Goal: Transaction & Acquisition: Register for event/course

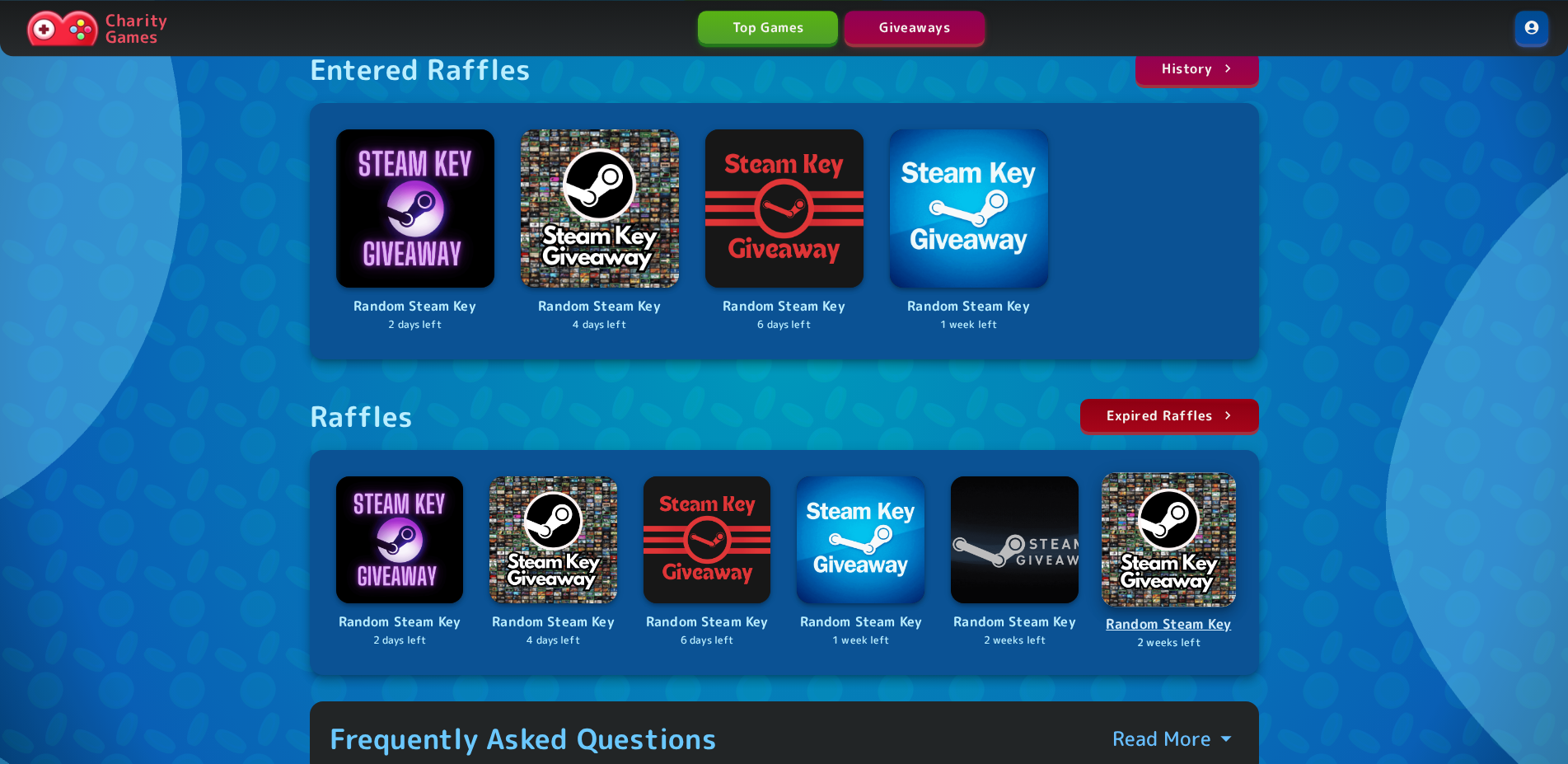
scroll to position [336, 0]
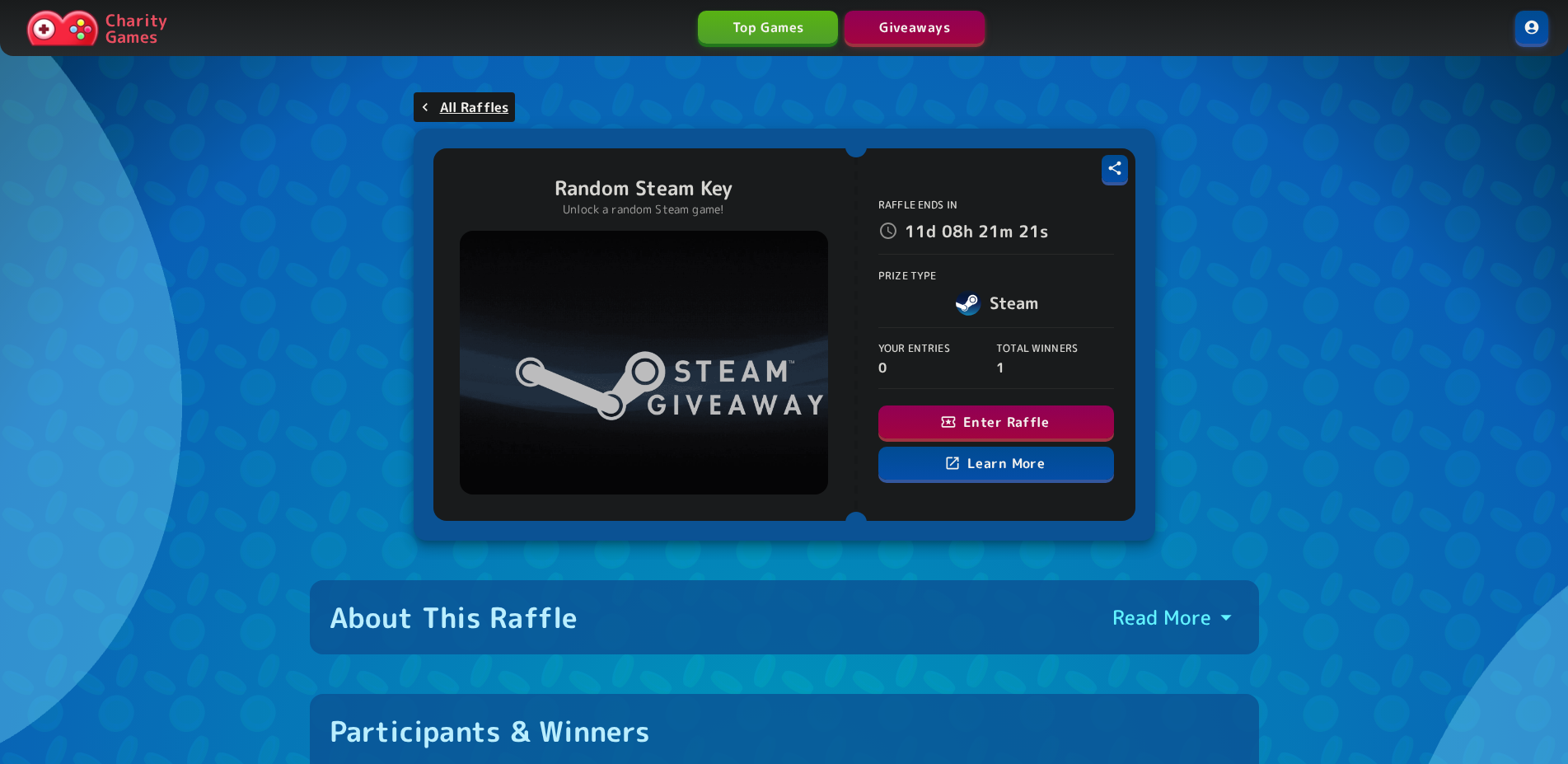
click at [977, 421] on button "Enter Raffle" at bounding box center [996, 422] width 236 height 33
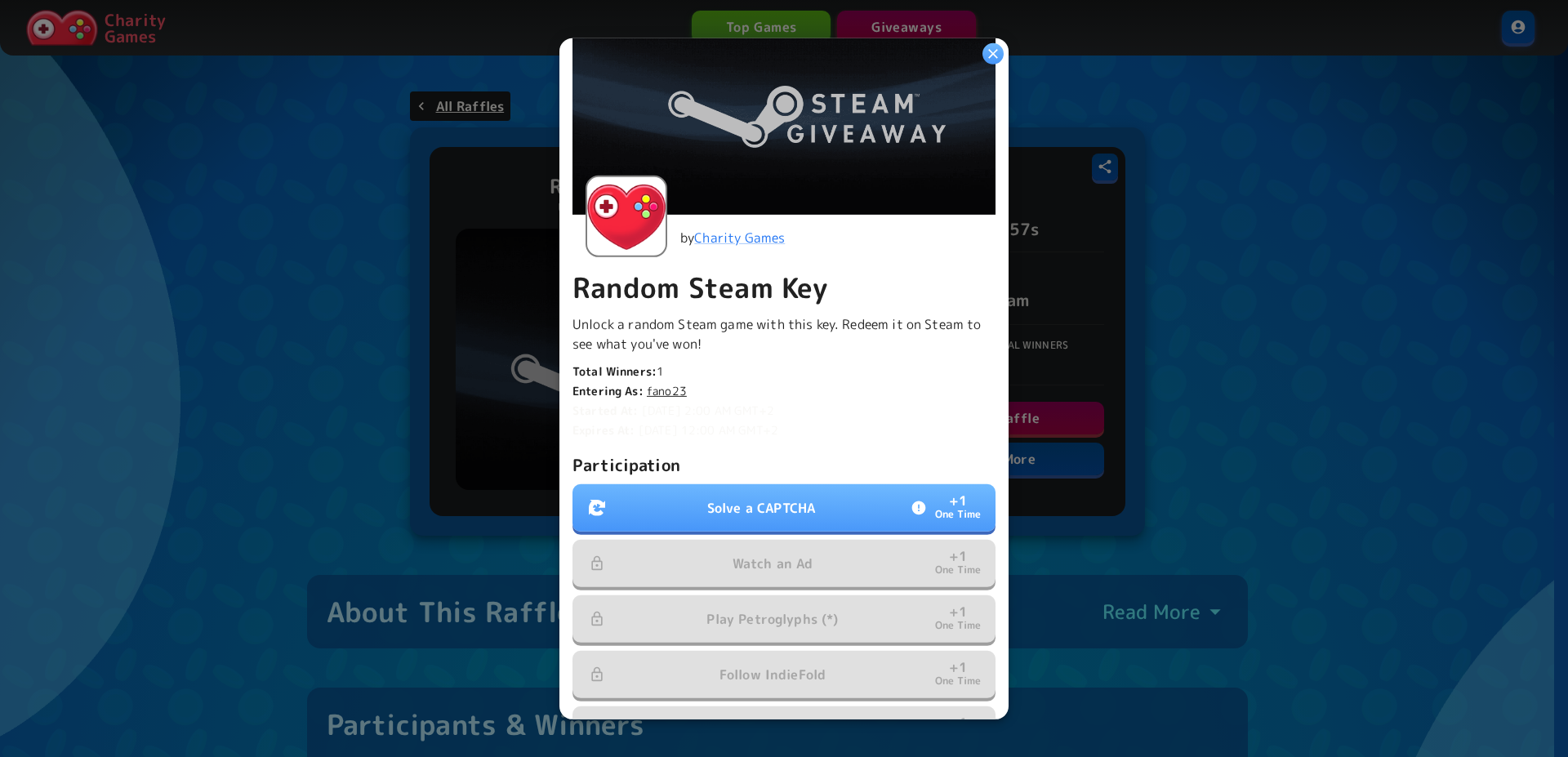
scroll to position [222, 0]
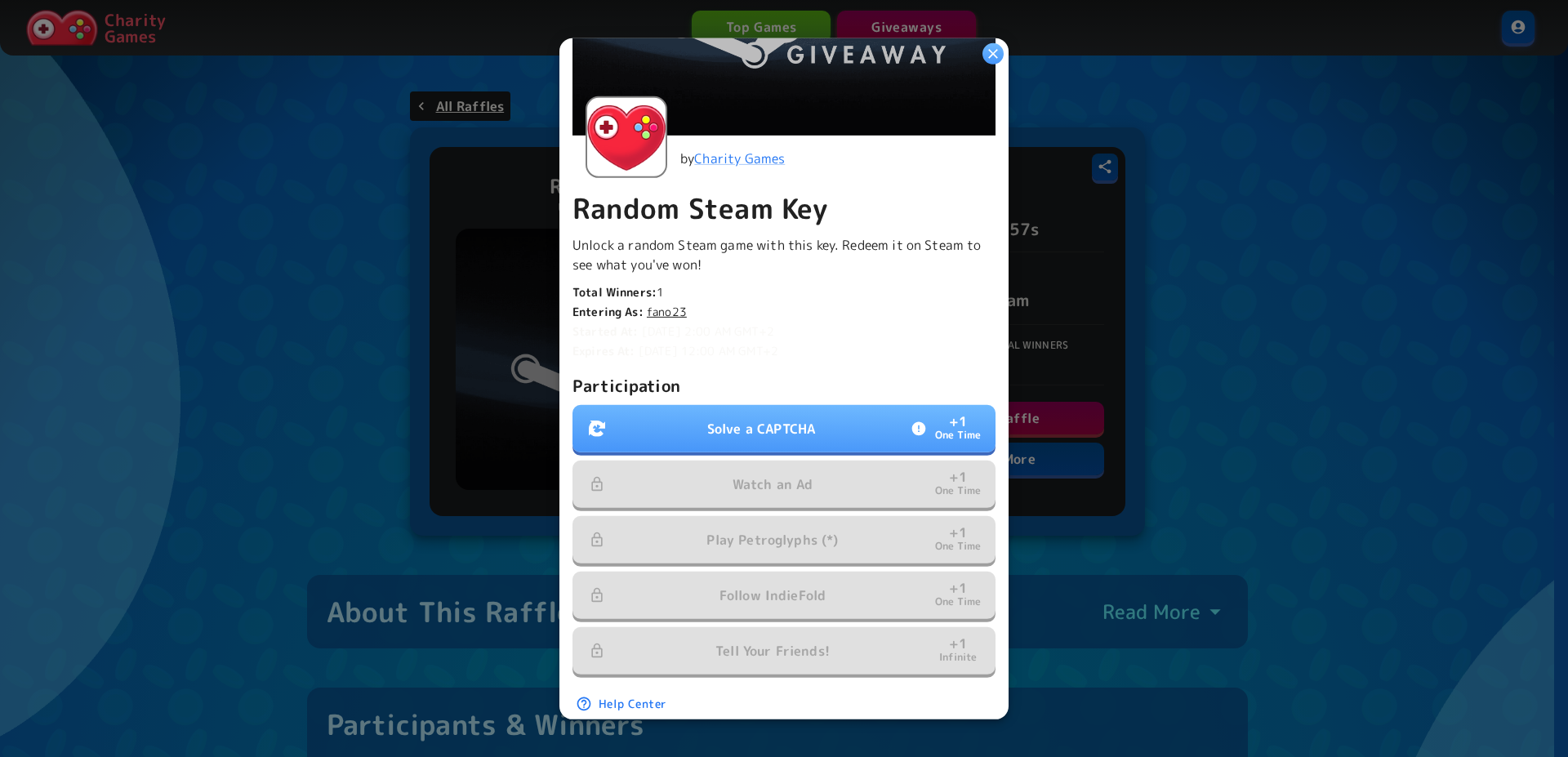
click at [755, 397] on div "Participation Solve a CAPTCHA + 1 One Time Watch an Ad + 1 One Time Play Petrog…" at bounding box center [784, 524] width 423 height 304
click at [749, 408] on button "Solve a CAPTCHA + 1 One Time" at bounding box center [784, 428] width 423 height 47
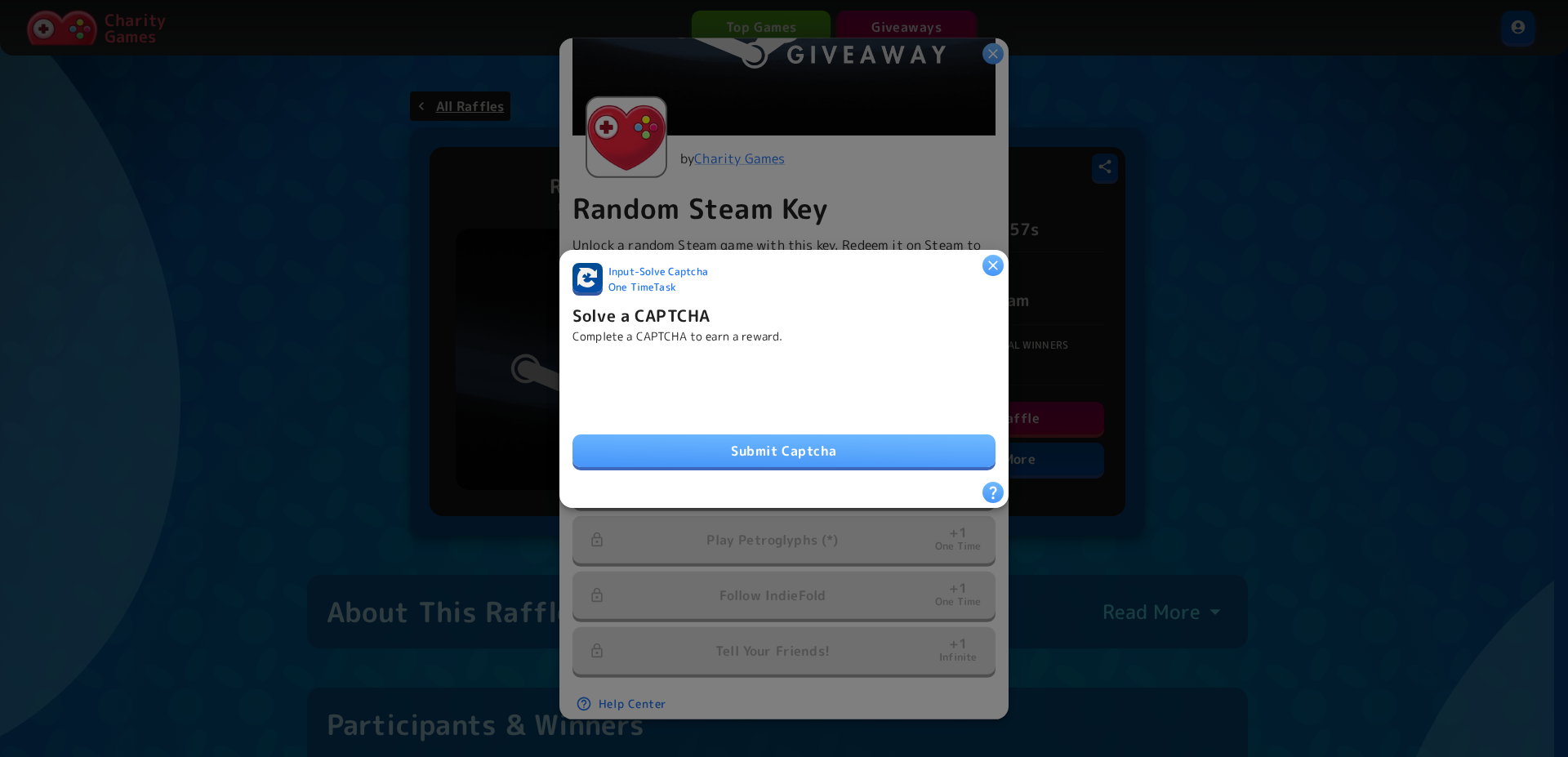
click at [749, 452] on button "Submit Captcha" at bounding box center [784, 451] width 423 height 33
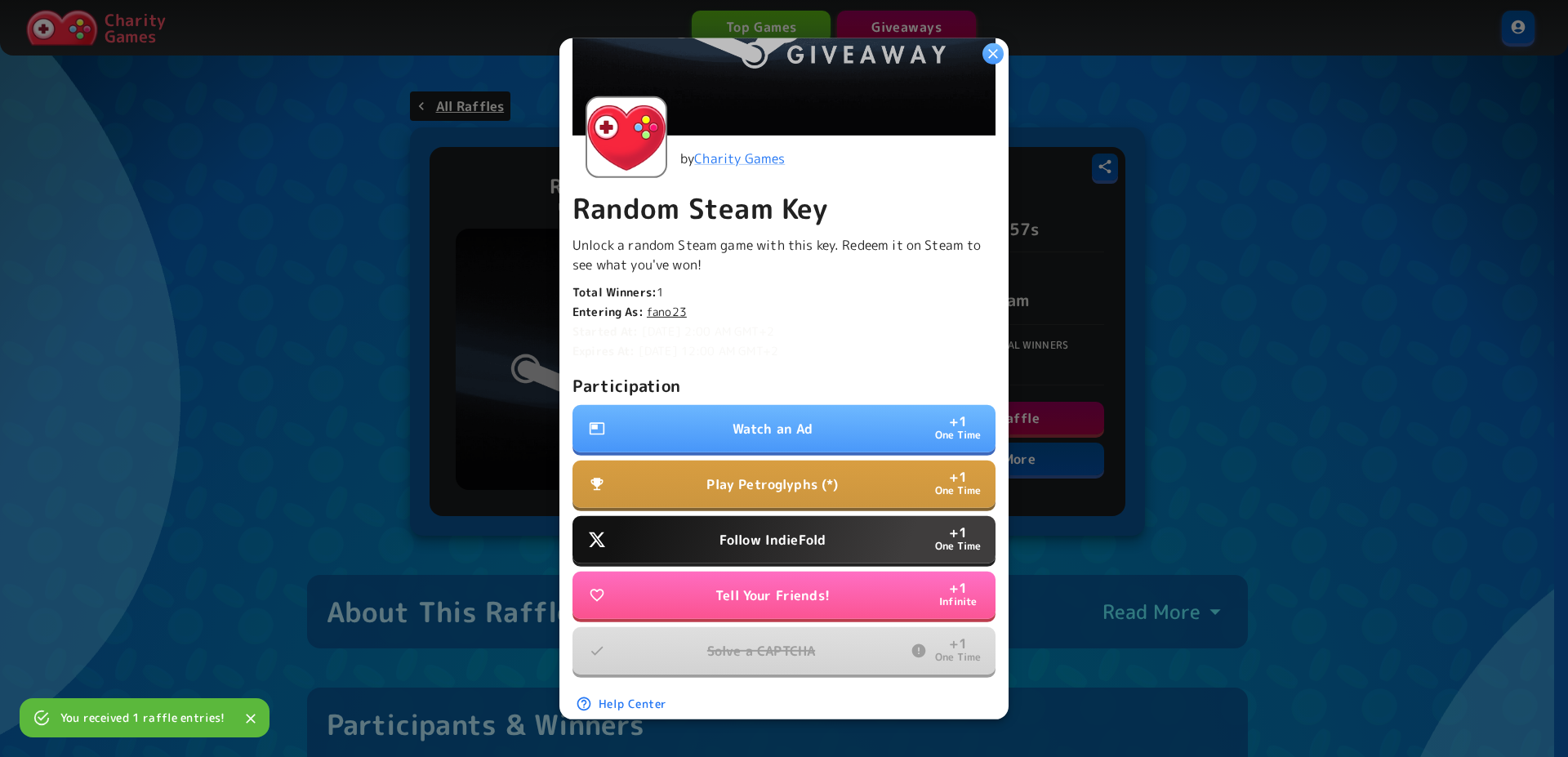
click at [756, 426] on p "Watch an Ad" at bounding box center [773, 428] width 81 height 20
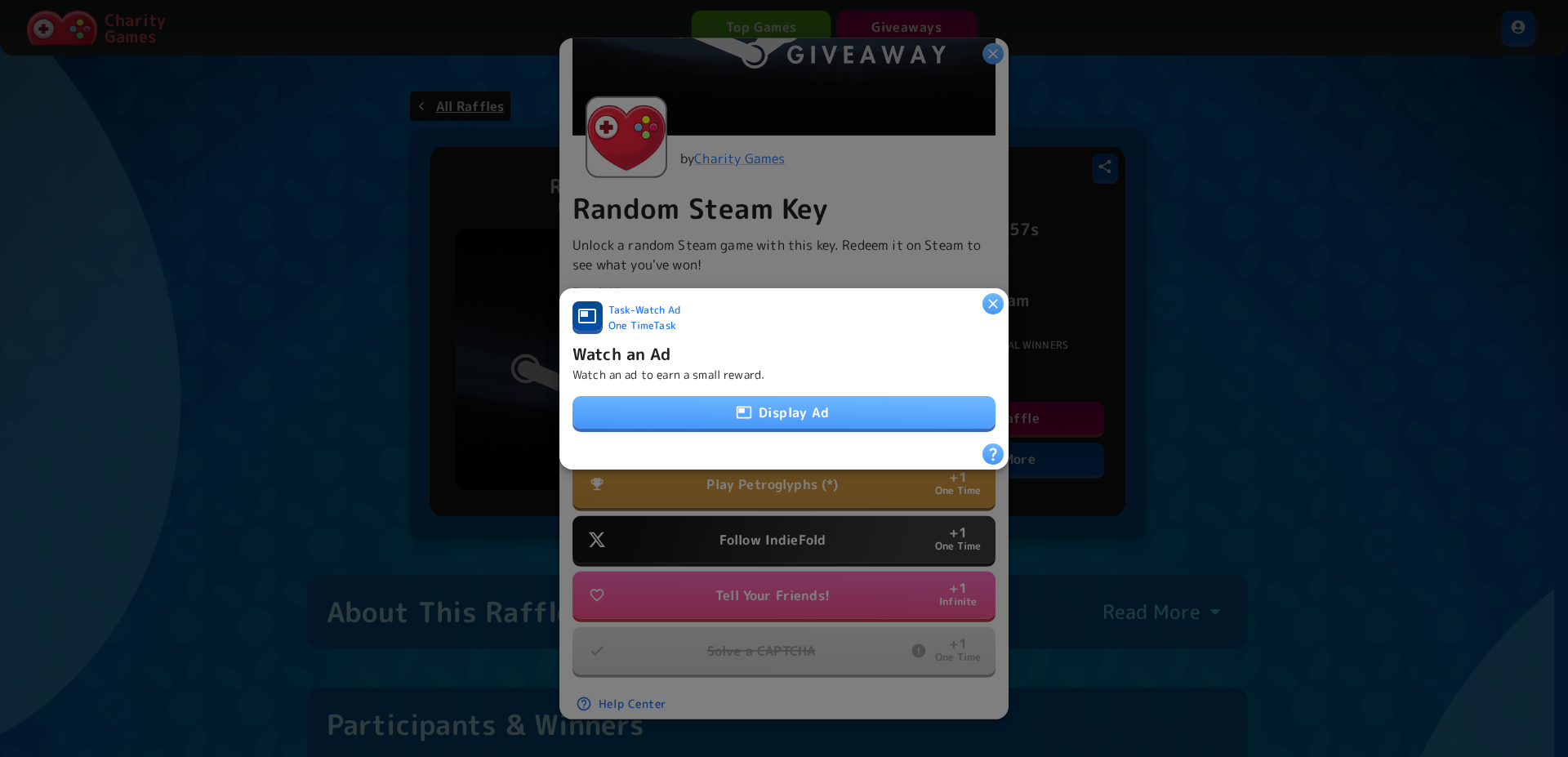
click at [852, 170] on div at bounding box center [784, 378] width 1568 height 757
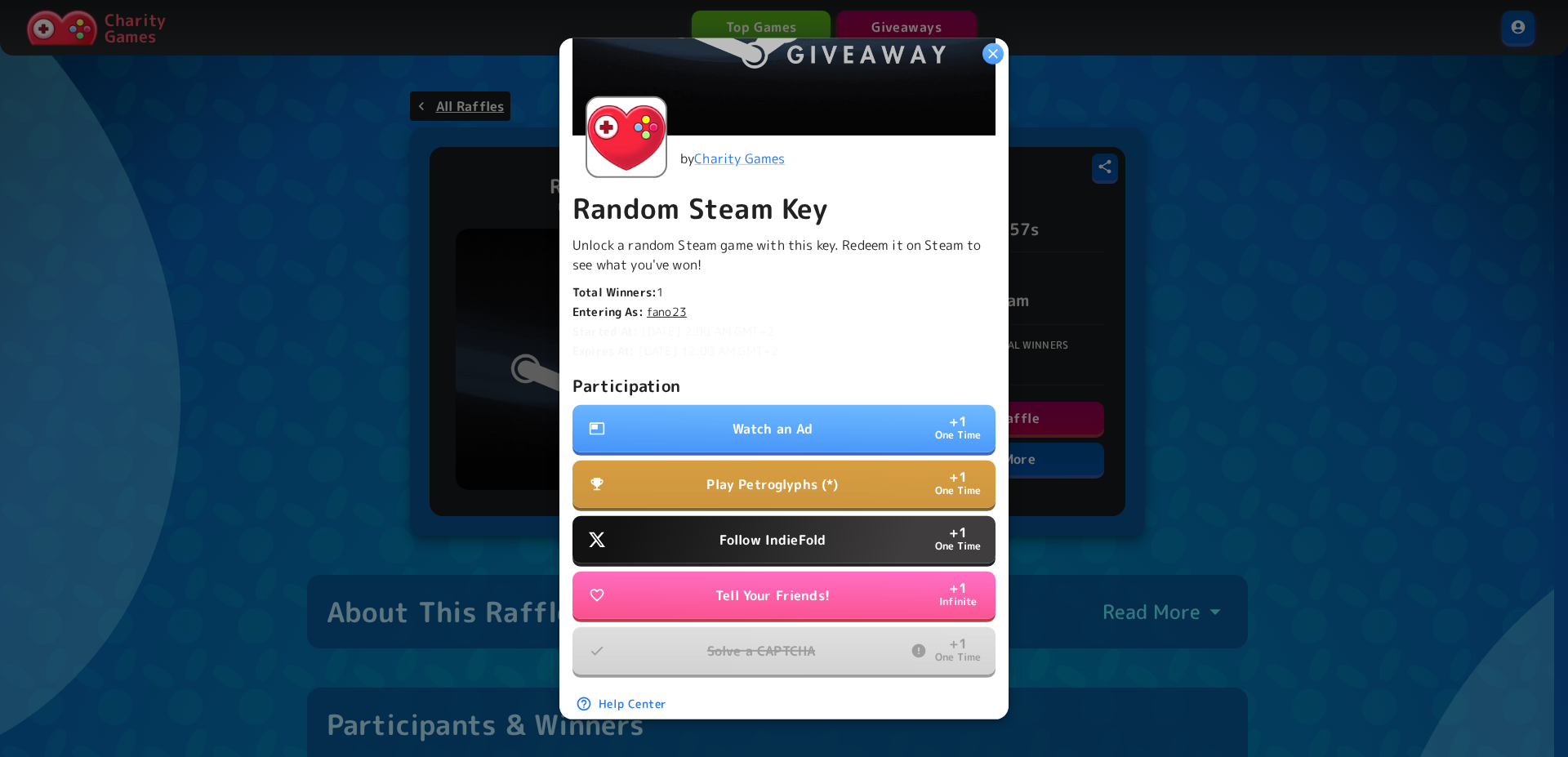
click at [768, 422] on p "Watch an Ad" at bounding box center [773, 428] width 81 height 20
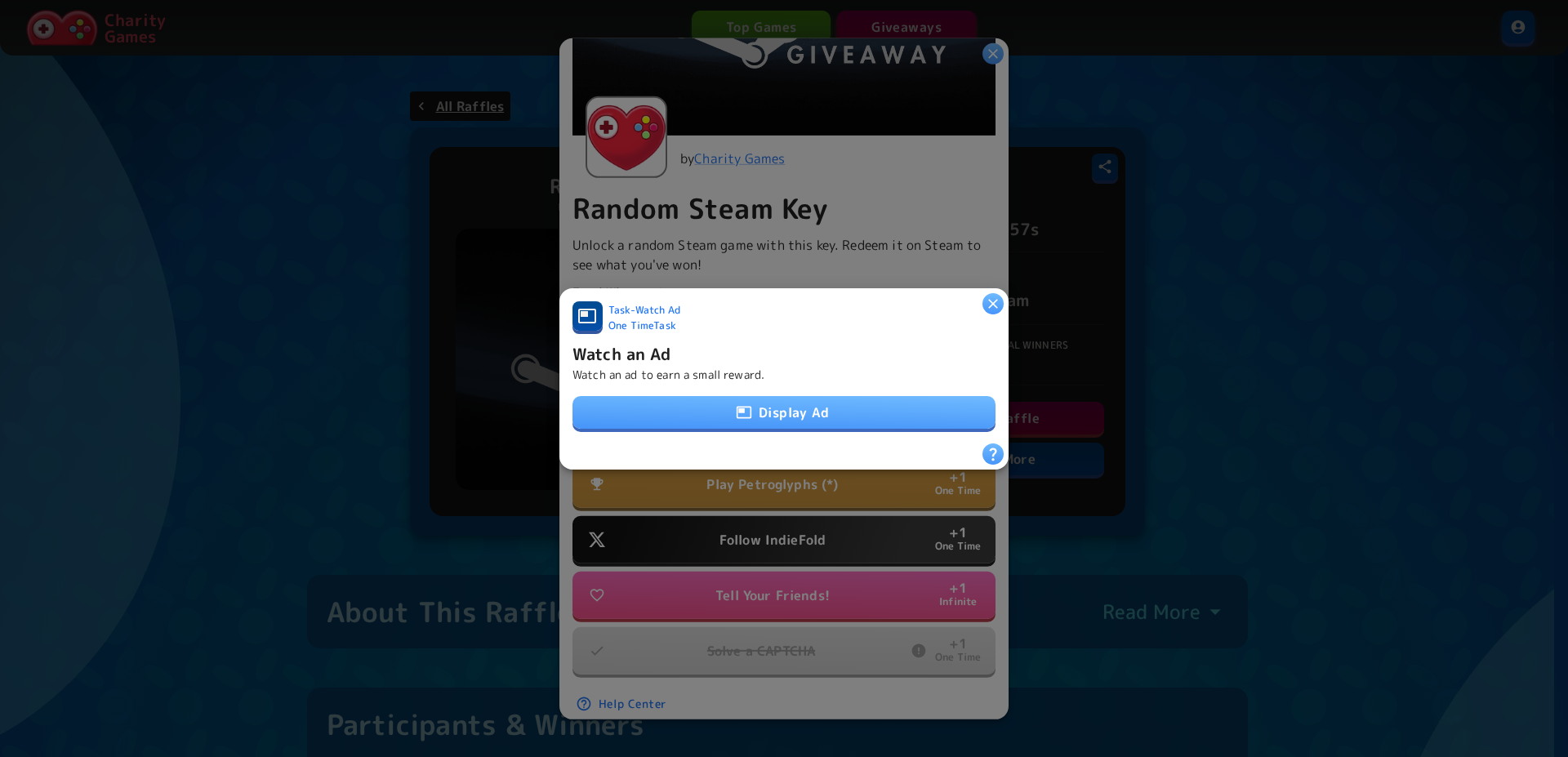
click at [768, 422] on button "Display Ad" at bounding box center [784, 413] width 423 height 33
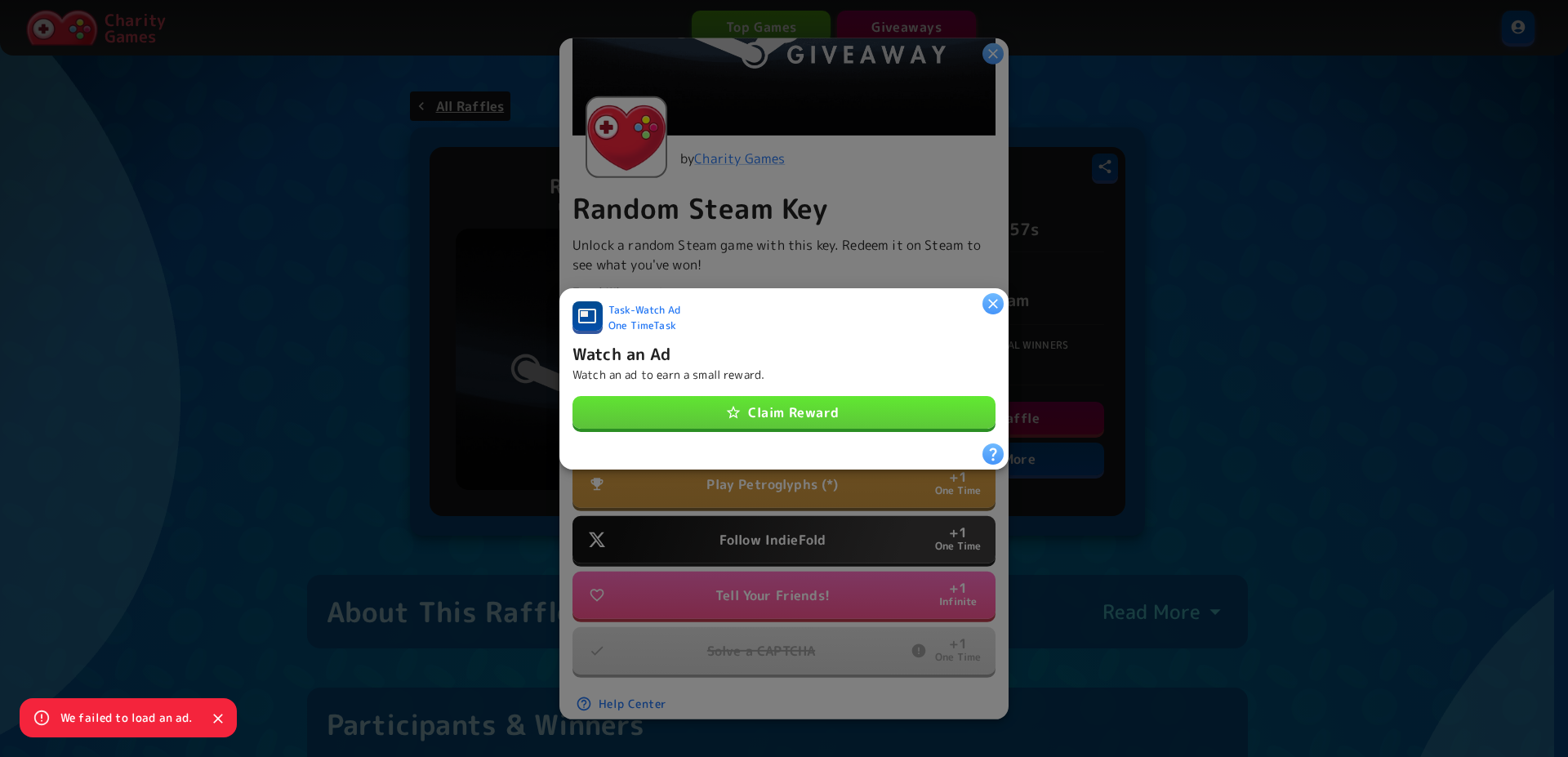
click at [768, 422] on button "Claim Reward" at bounding box center [784, 413] width 423 height 33
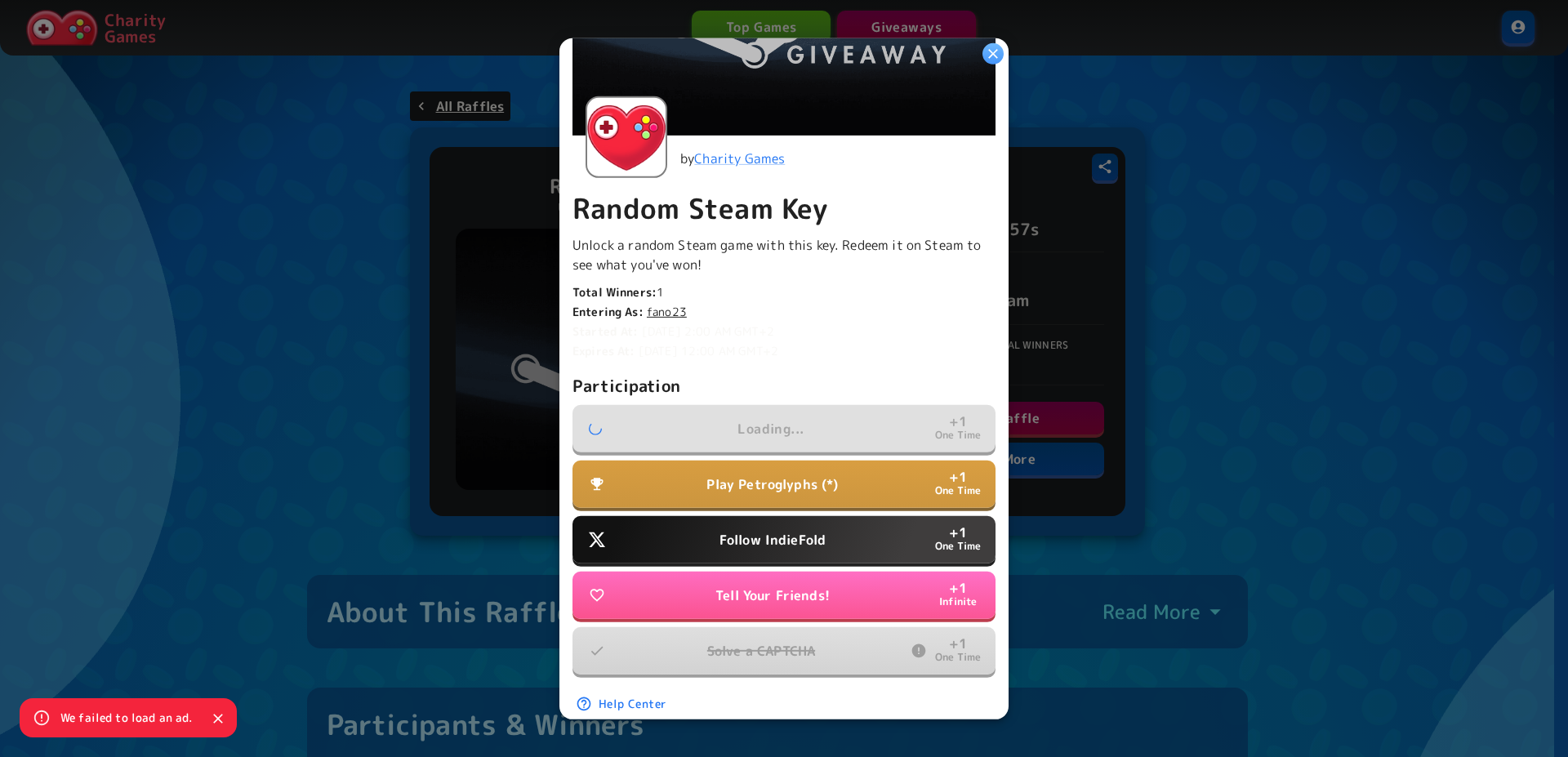
click at [775, 530] on p "Follow IndieFold" at bounding box center [772, 539] width 106 height 20
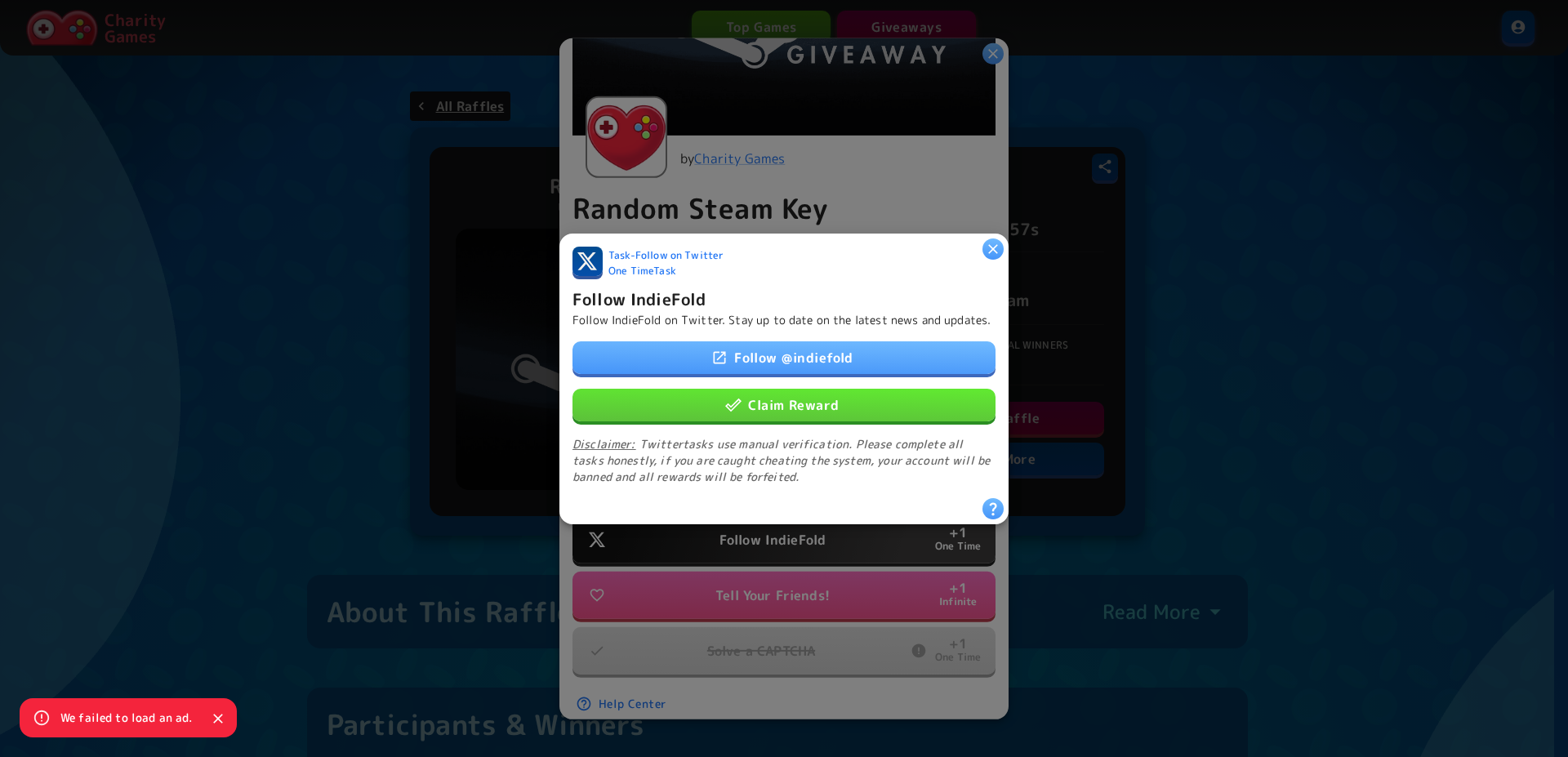
click at [778, 395] on button "Claim Reward" at bounding box center [784, 404] width 423 height 33
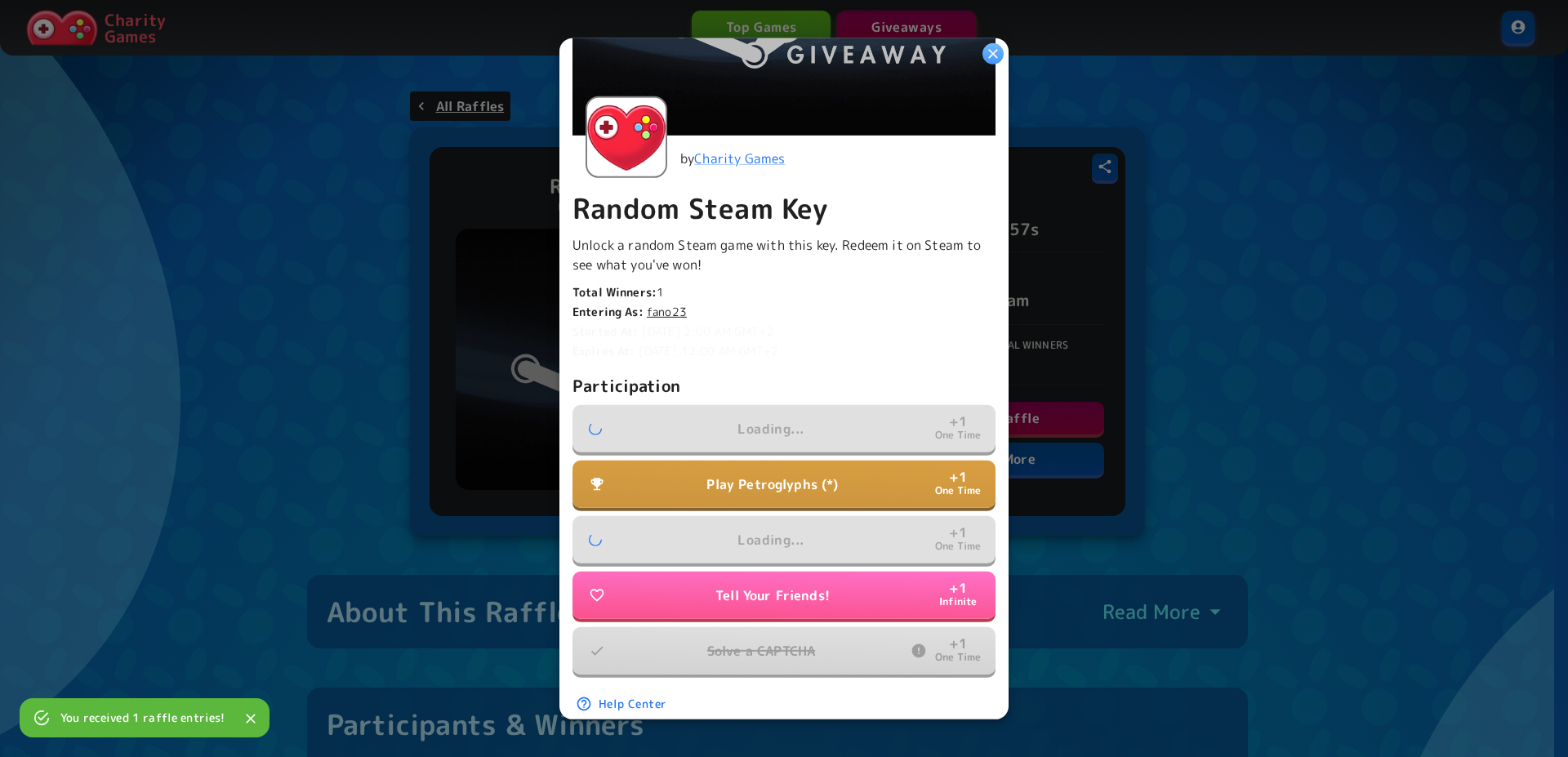
click at [769, 484] on p "Play Petroglyphs (*)" at bounding box center [772, 484] width 132 height 20
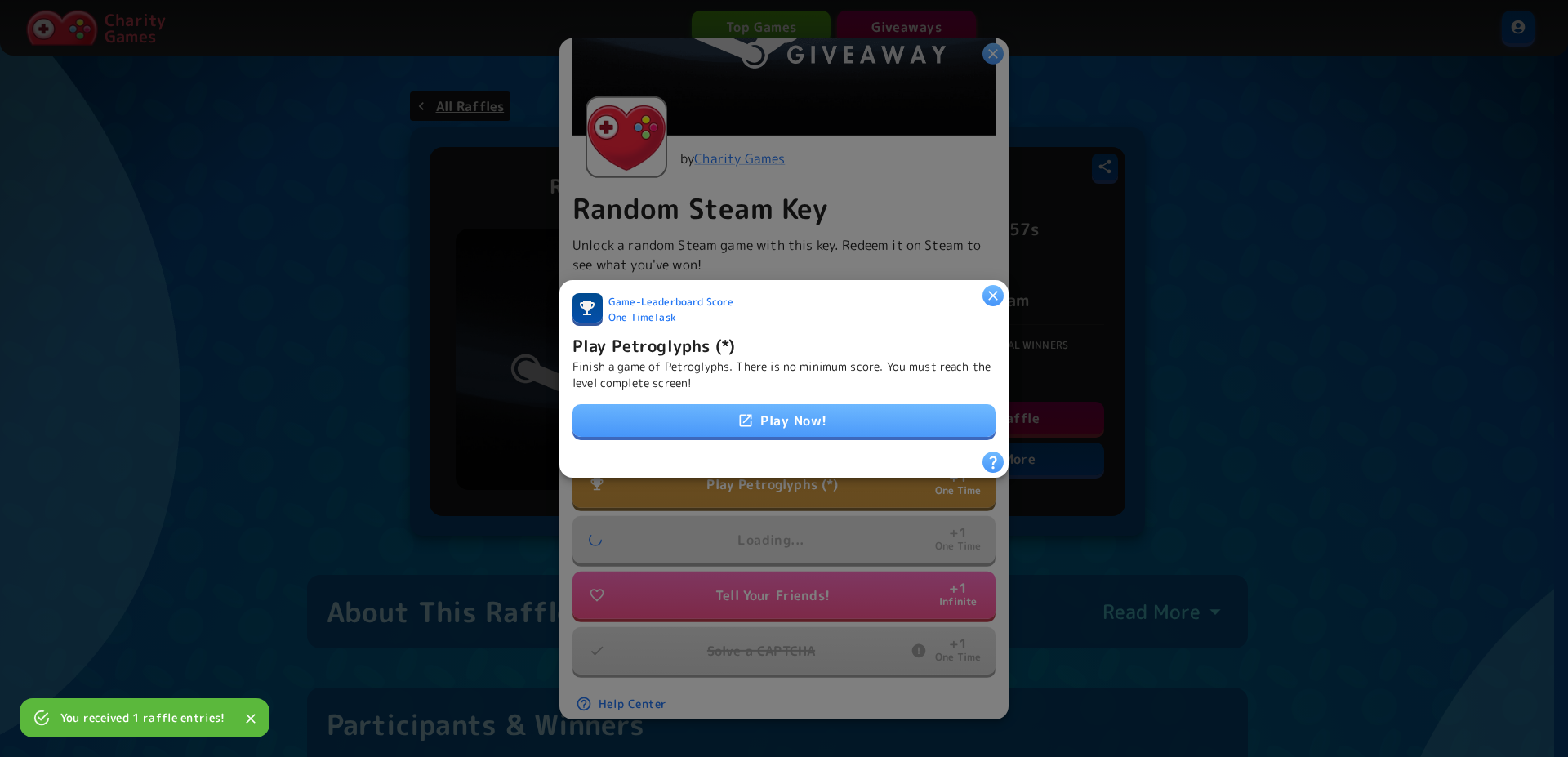
click at [747, 413] on icon at bounding box center [746, 421] width 16 height 16
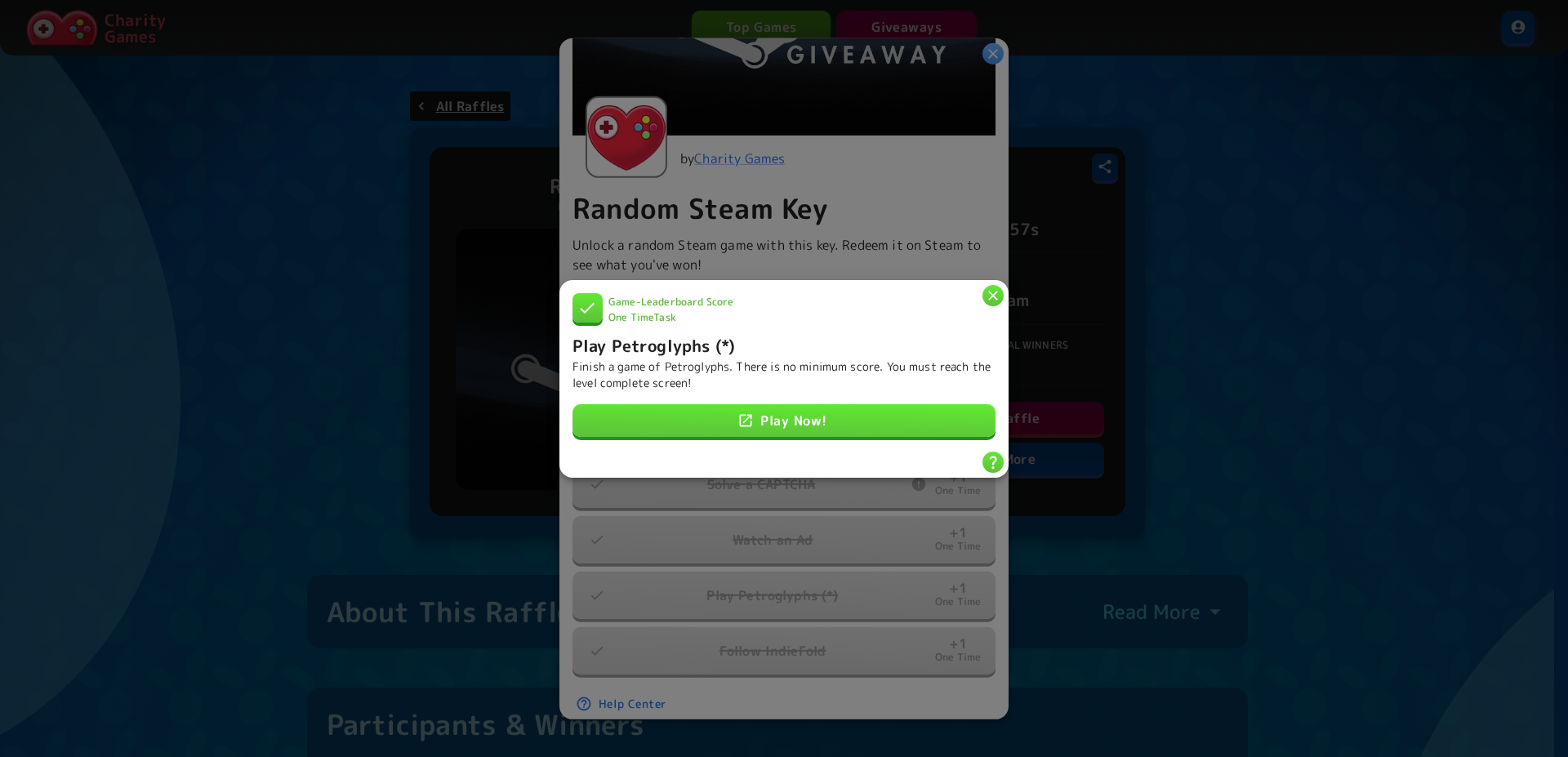
click at [997, 286] on icon "button" at bounding box center [993, 294] width 16 height 16
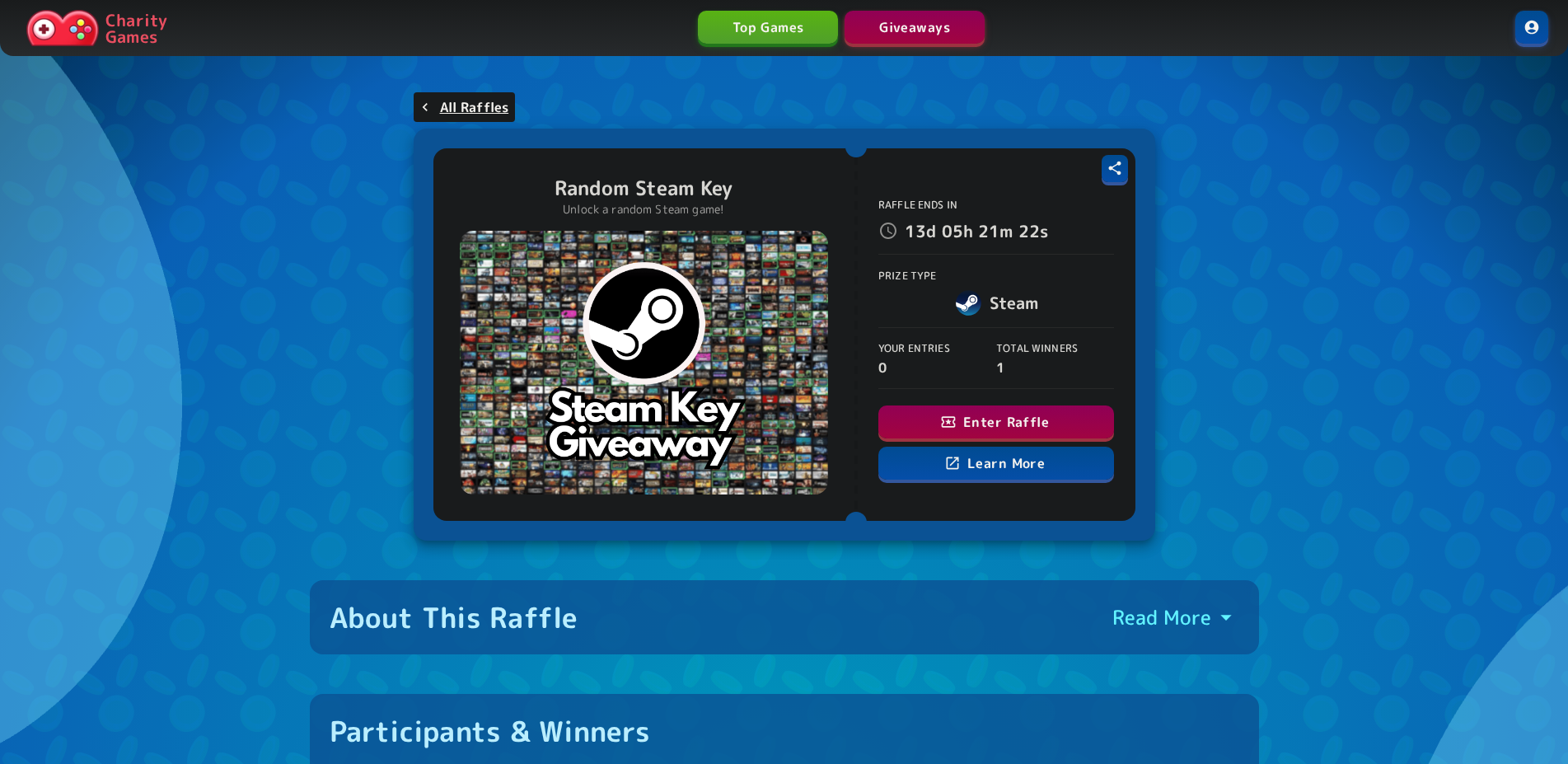
click at [959, 418] on button "Enter Raffle" at bounding box center [996, 422] width 236 height 33
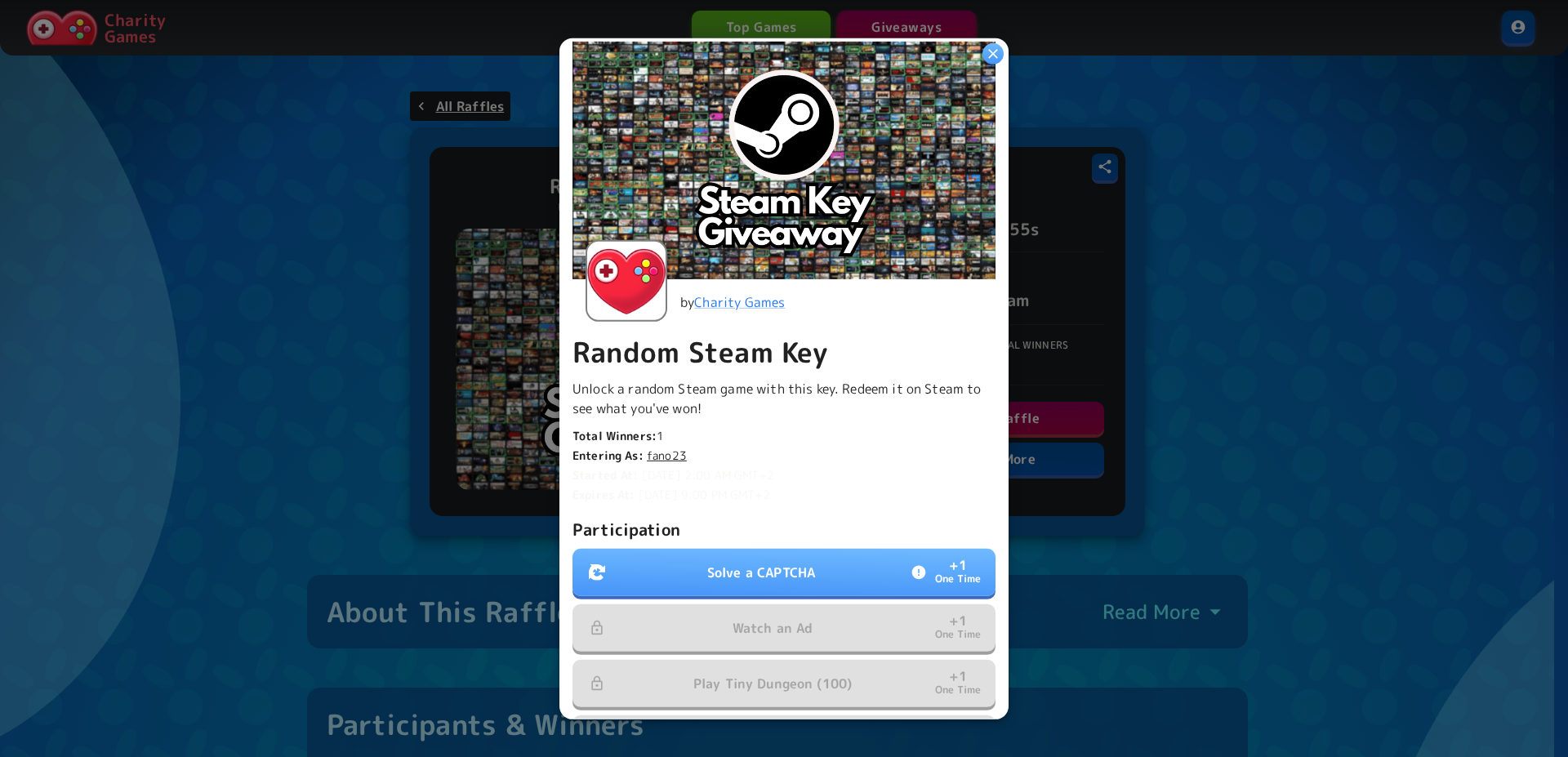
scroll to position [111, 0]
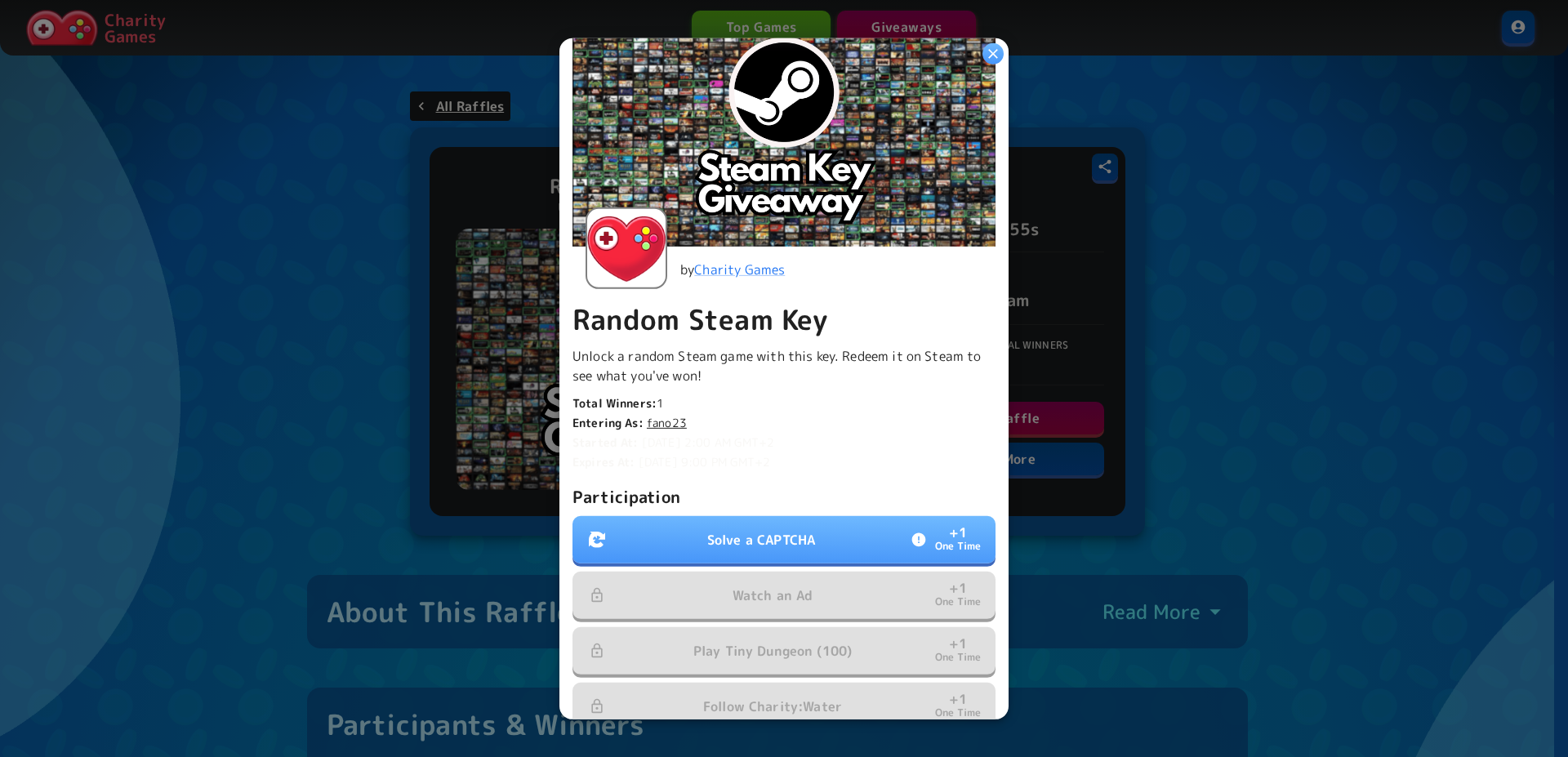
click at [788, 530] on p "Solve a CAPTCHA" at bounding box center [760, 539] width 108 height 20
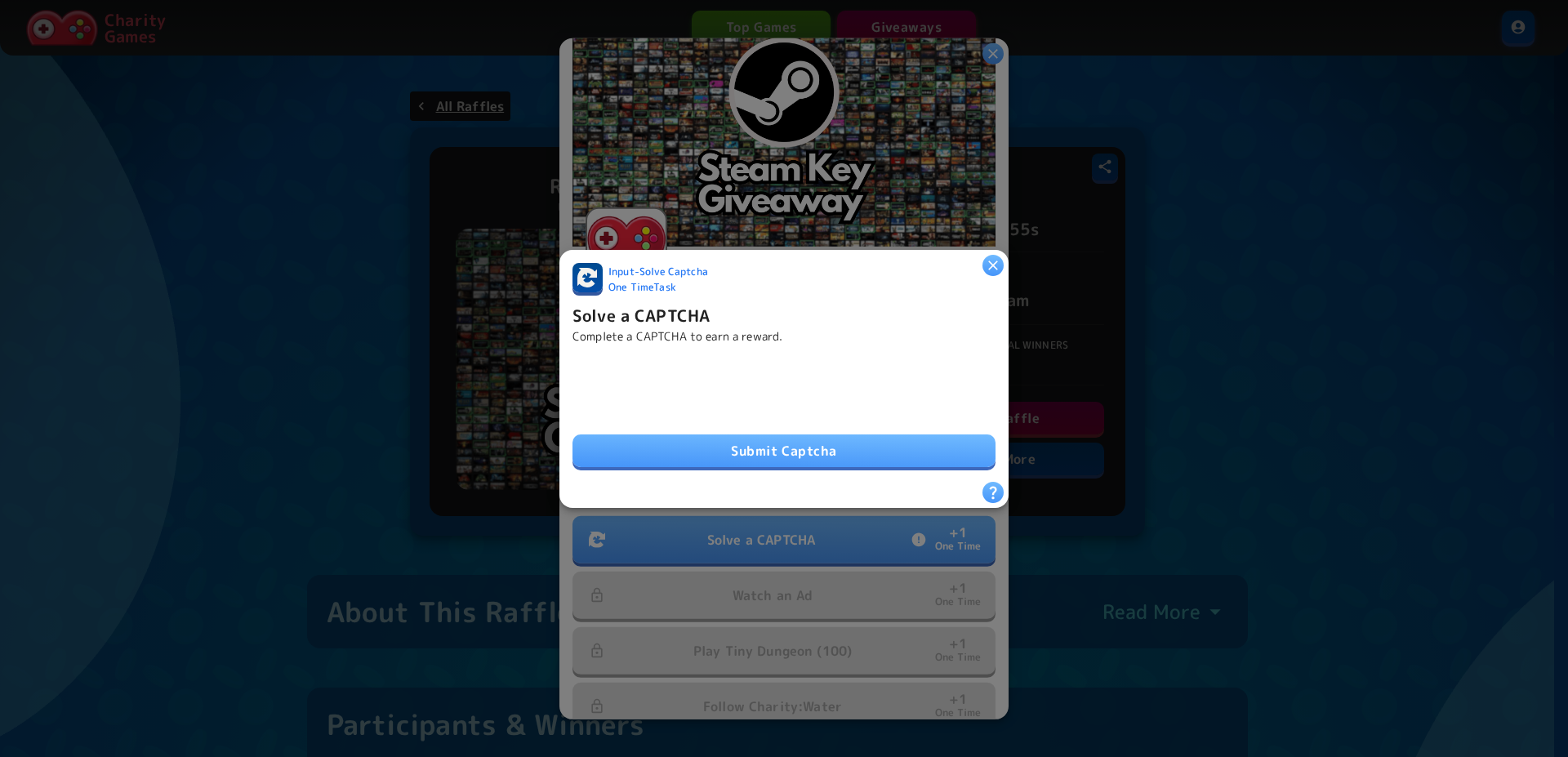
click at [810, 452] on button "Submit Captcha" at bounding box center [784, 451] width 423 height 33
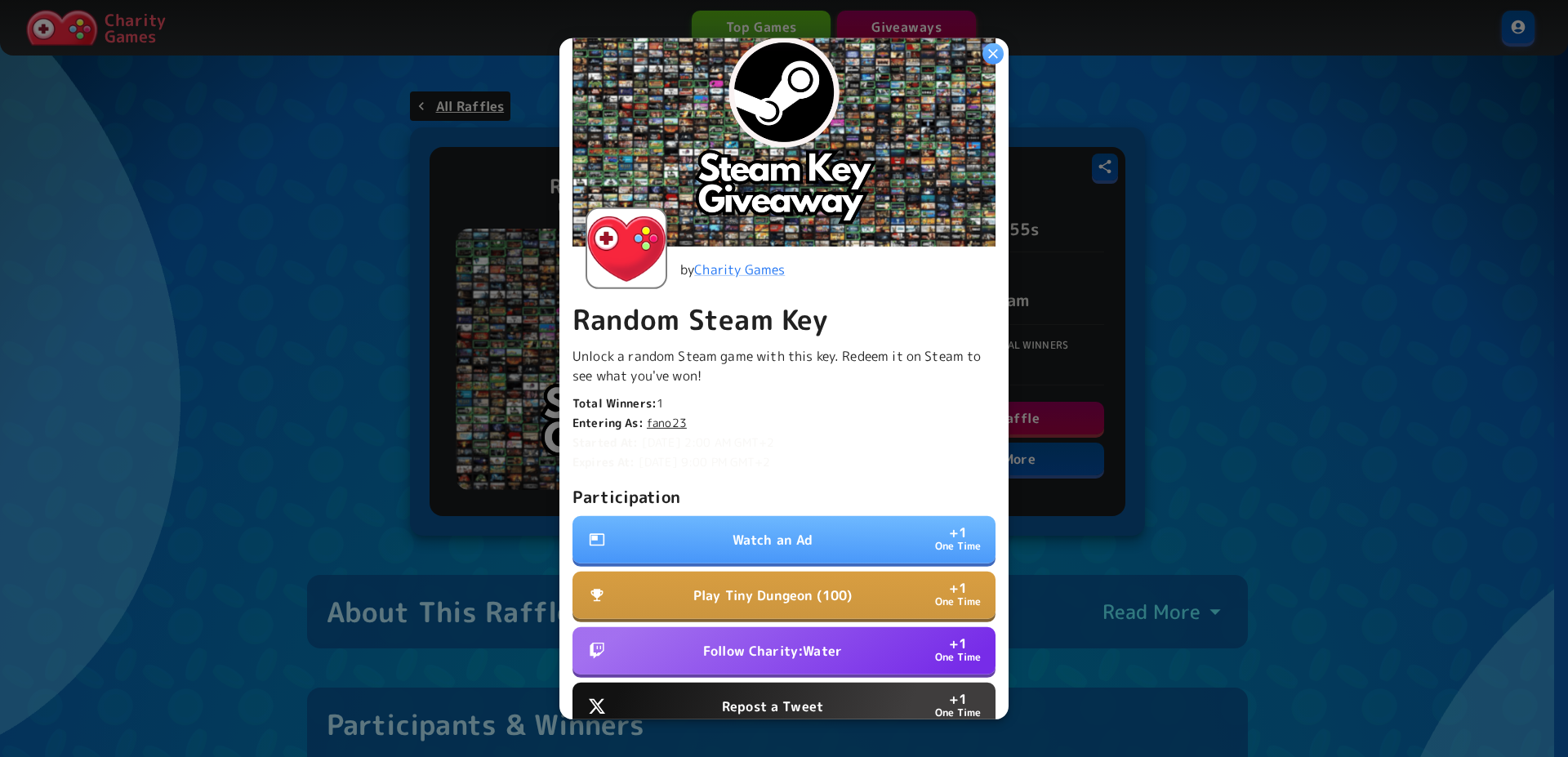
click at [776, 539] on p "Watch an Ad" at bounding box center [773, 539] width 81 height 20
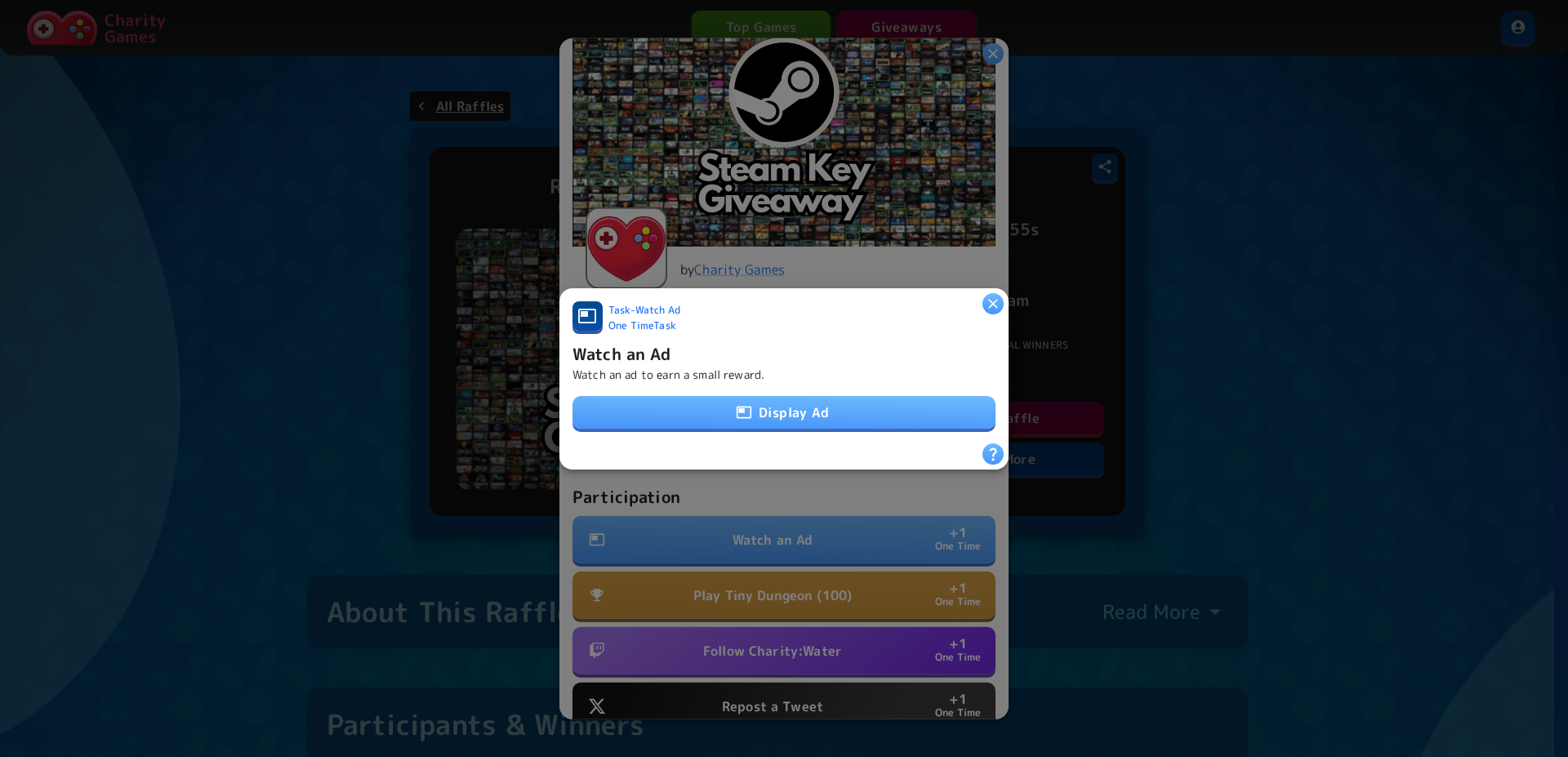
click at [852, 153] on div at bounding box center [784, 378] width 1568 height 757
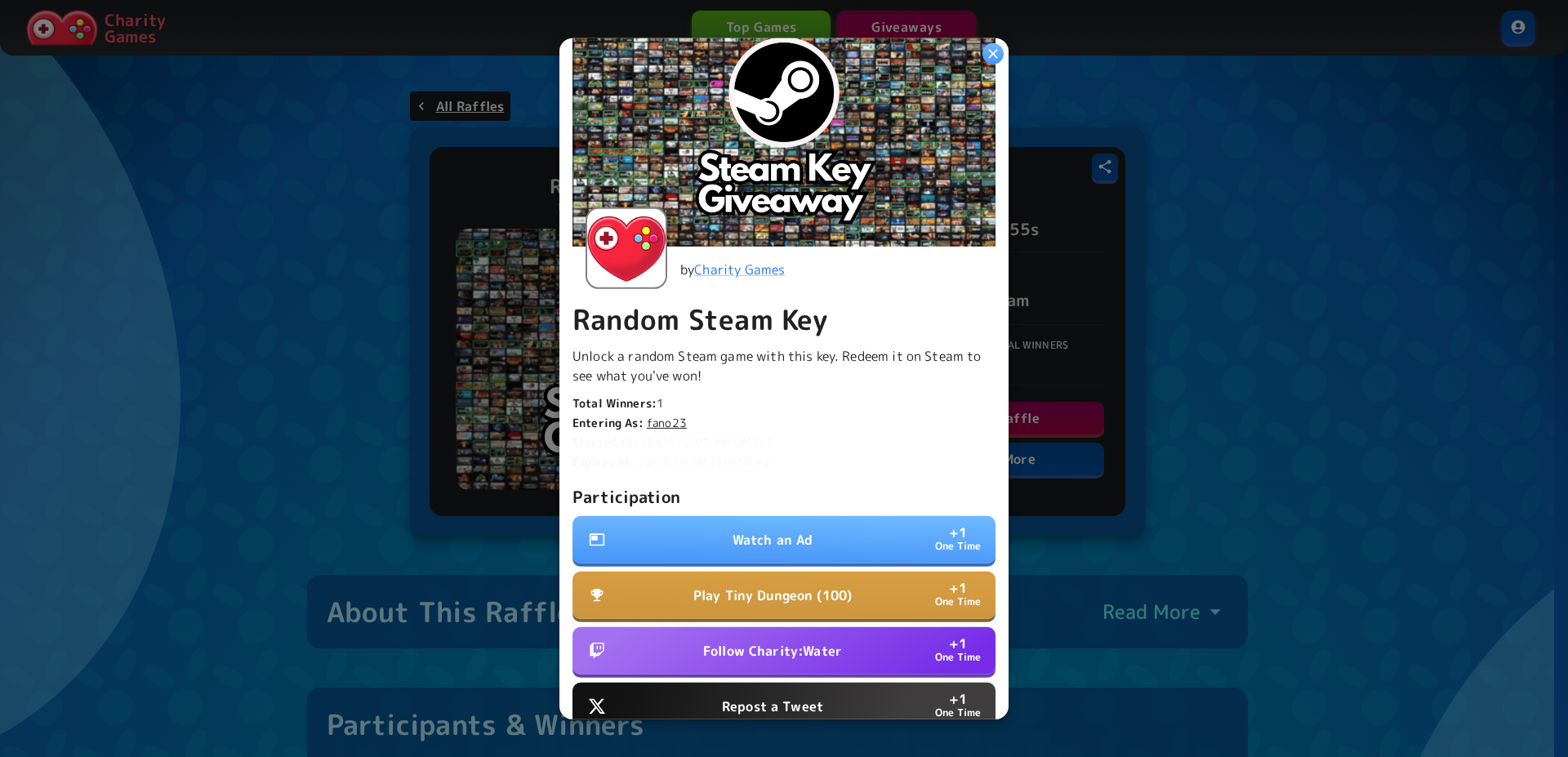
click at [781, 530] on p "Watch an Ad" at bounding box center [773, 539] width 81 height 20
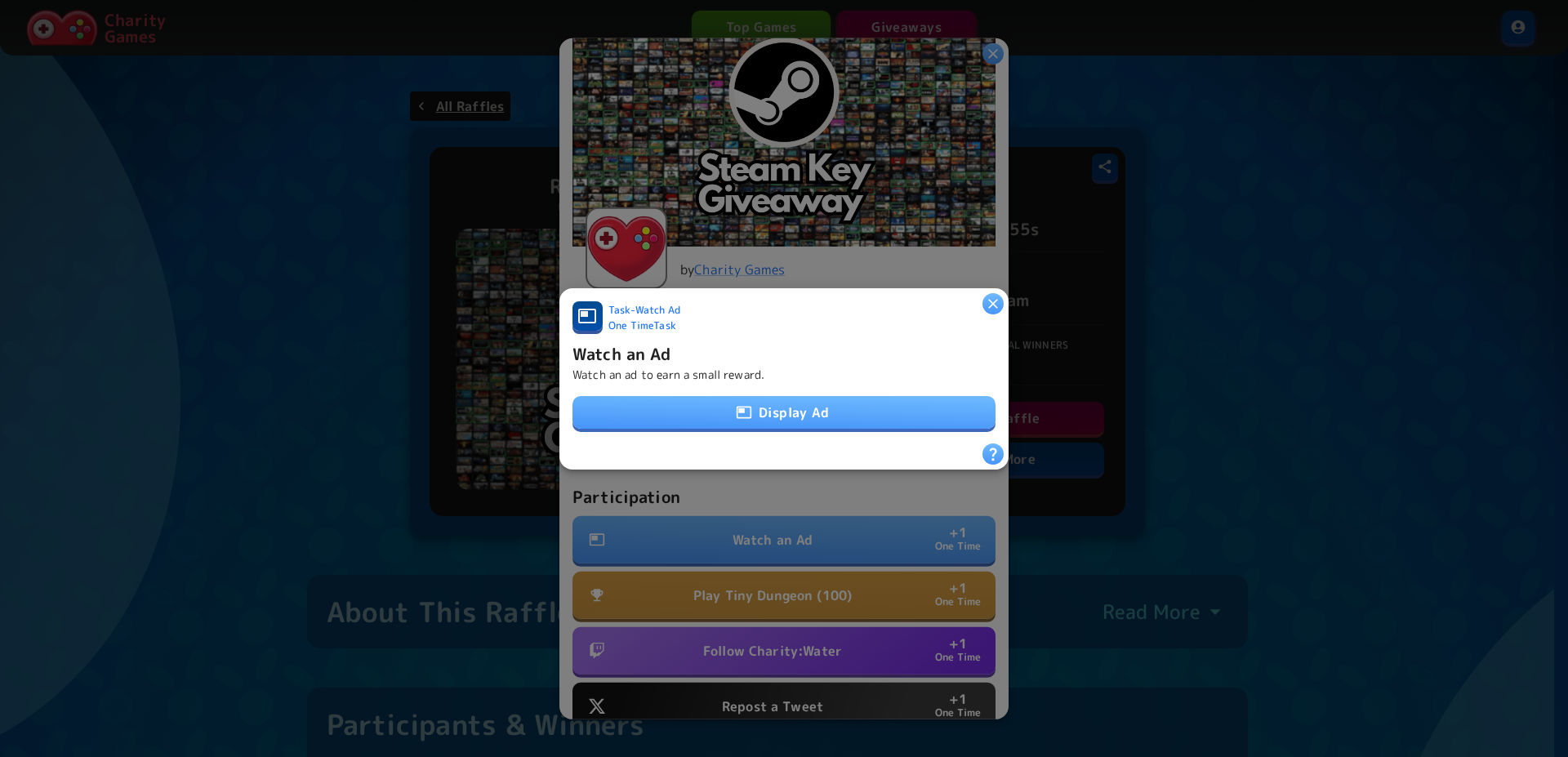
click at [794, 413] on button "Display Ad" at bounding box center [784, 413] width 423 height 33
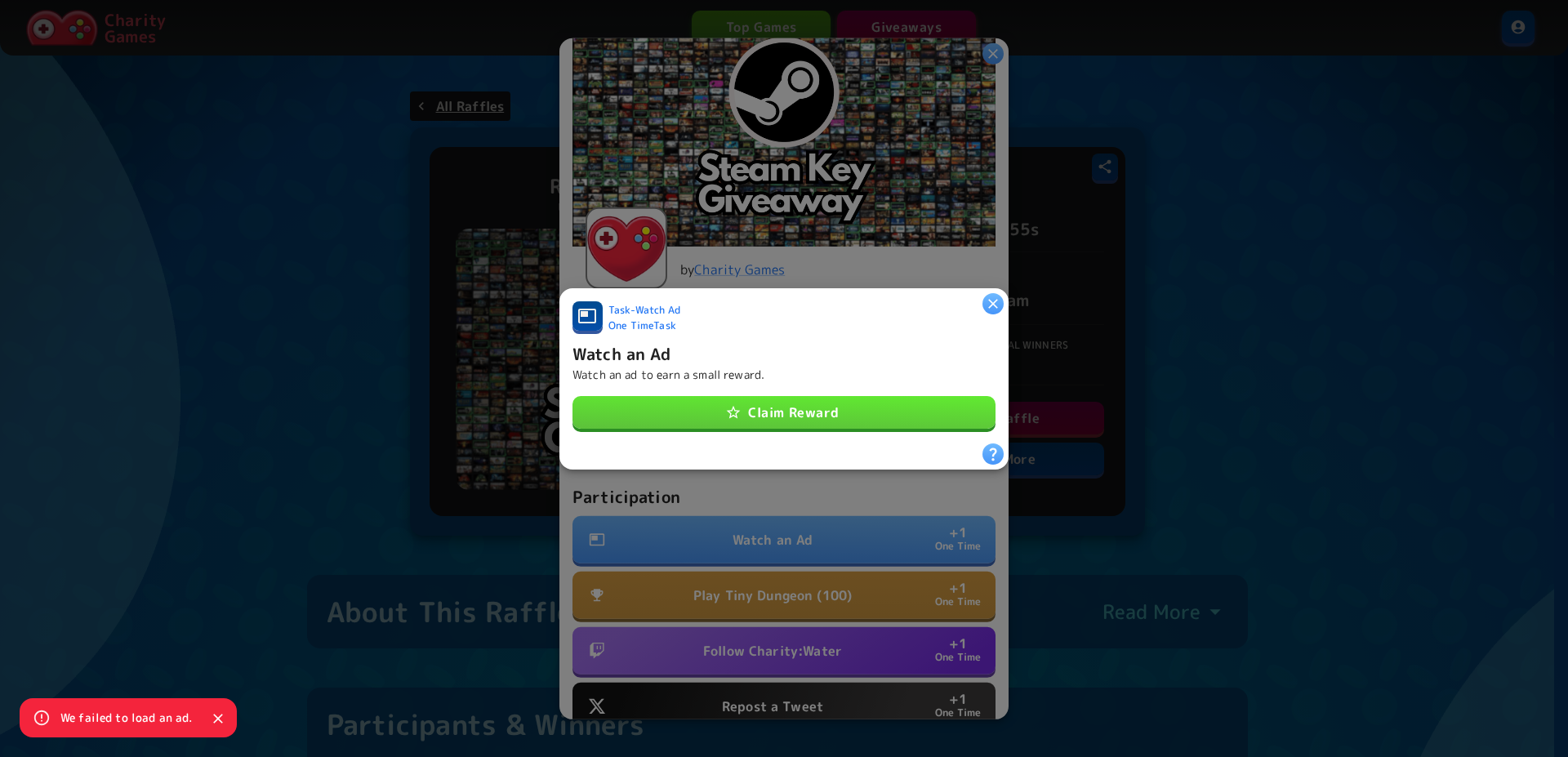
click at [809, 404] on button "Claim Reward" at bounding box center [784, 413] width 423 height 33
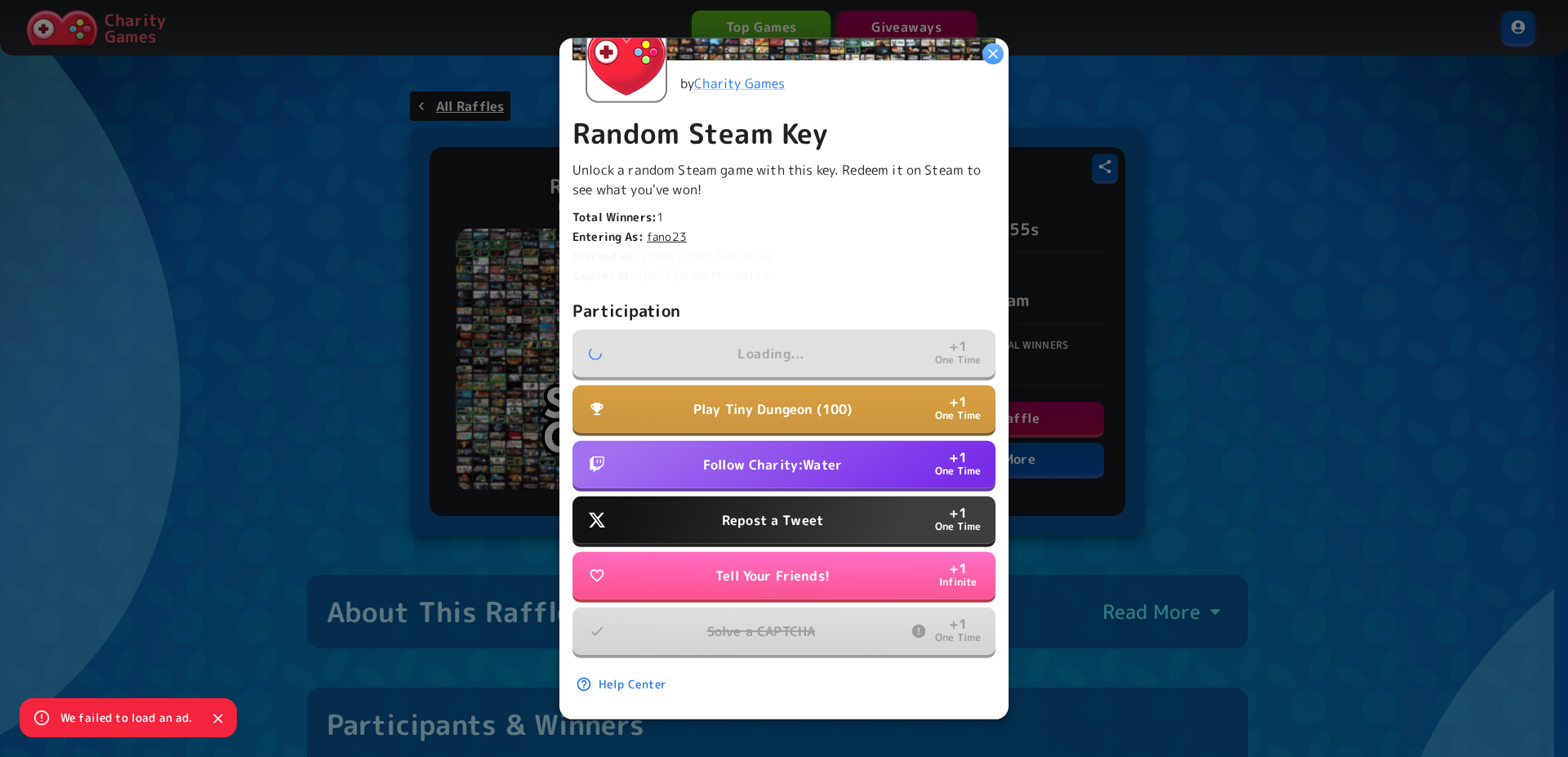
scroll to position [303, 0]
click at [791, 456] on p "Follow Charity:Water" at bounding box center [772, 465] width 138 height 20
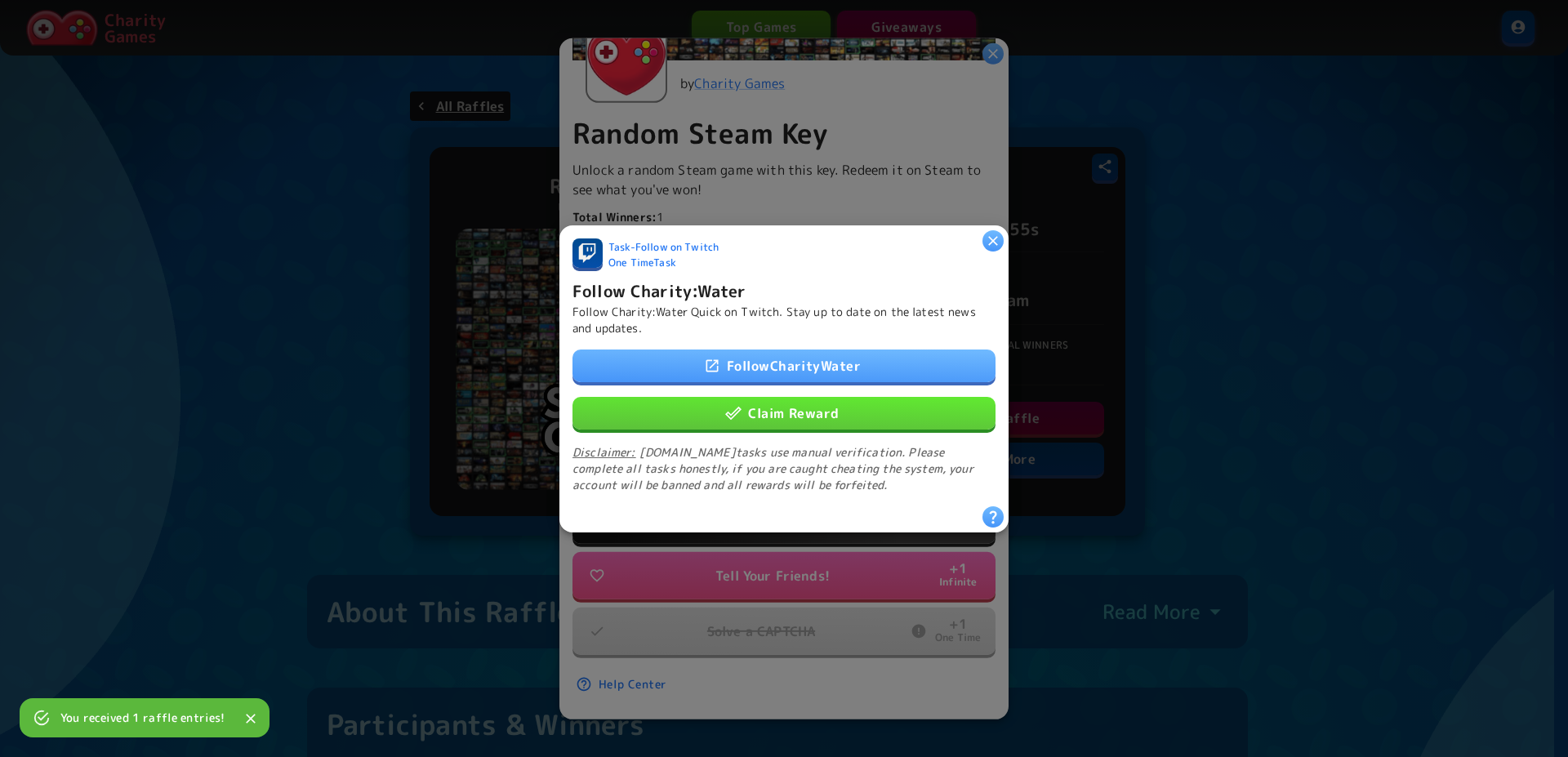
click at [804, 403] on button "Claim Reward" at bounding box center [784, 413] width 423 height 33
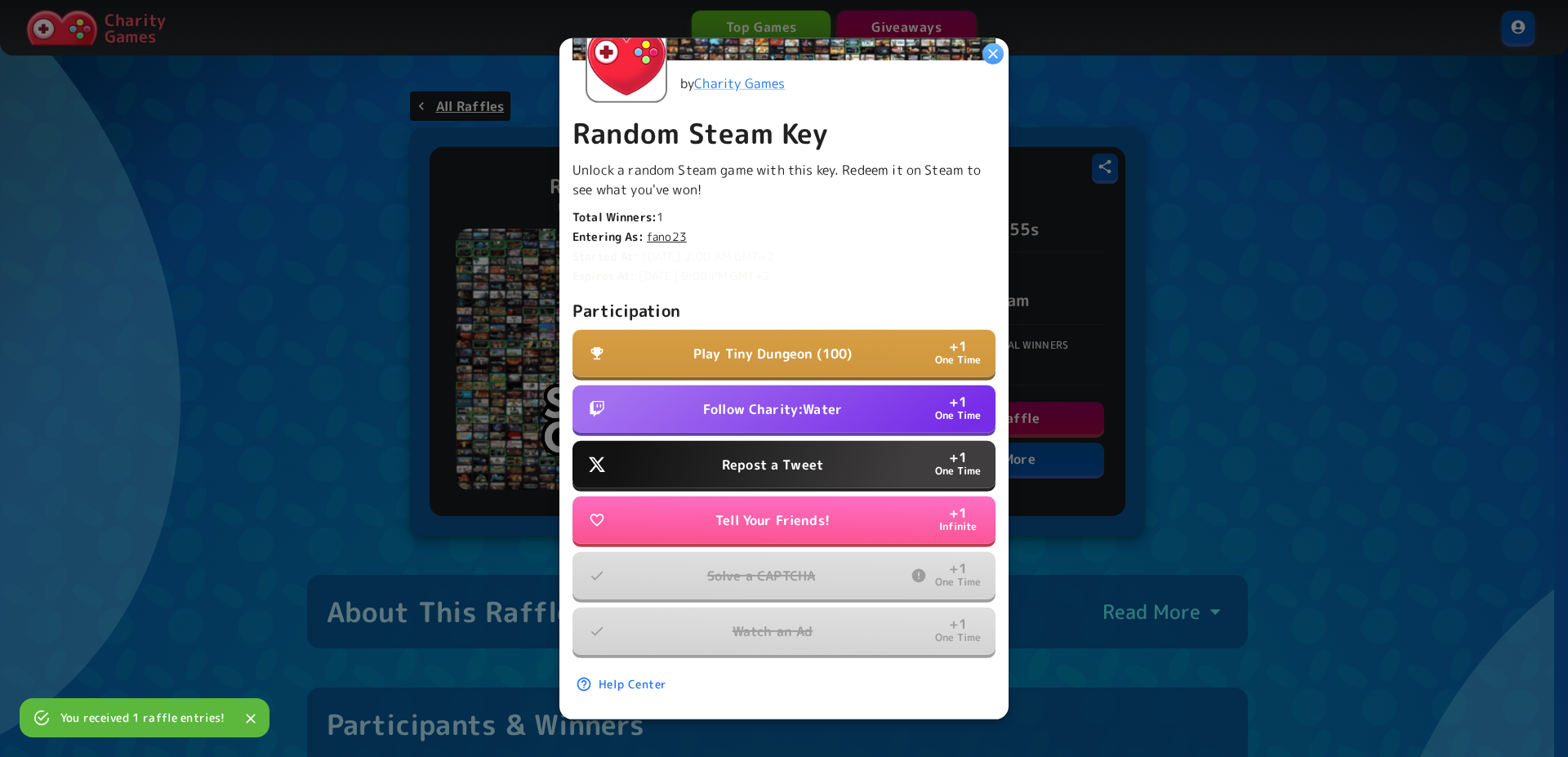
click at [812, 455] on p "Repost a Tweet" at bounding box center [772, 465] width 101 height 20
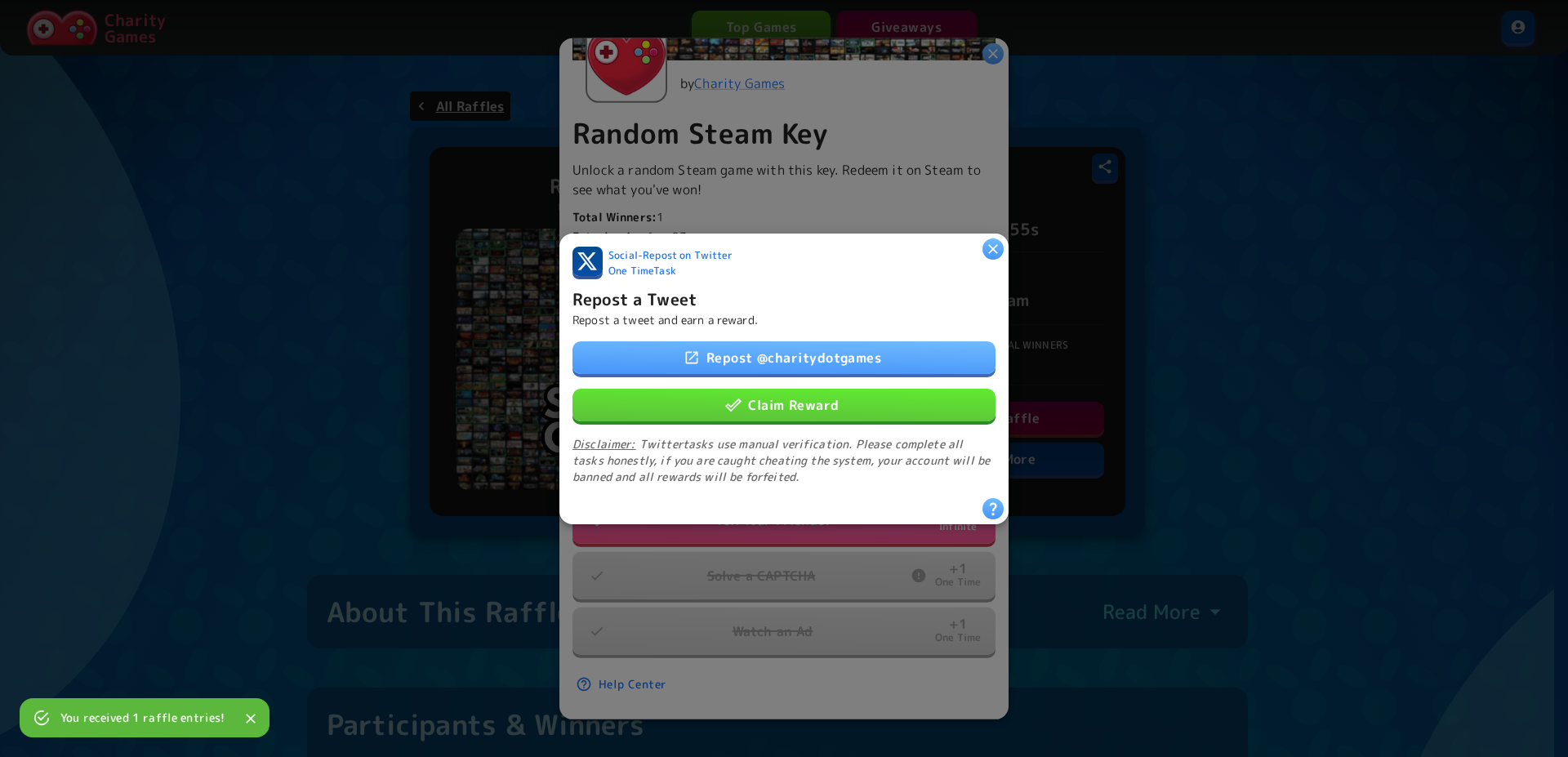
click at [806, 403] on button "Claim Reward" at bounding box center [784, 404] width 423 height 33
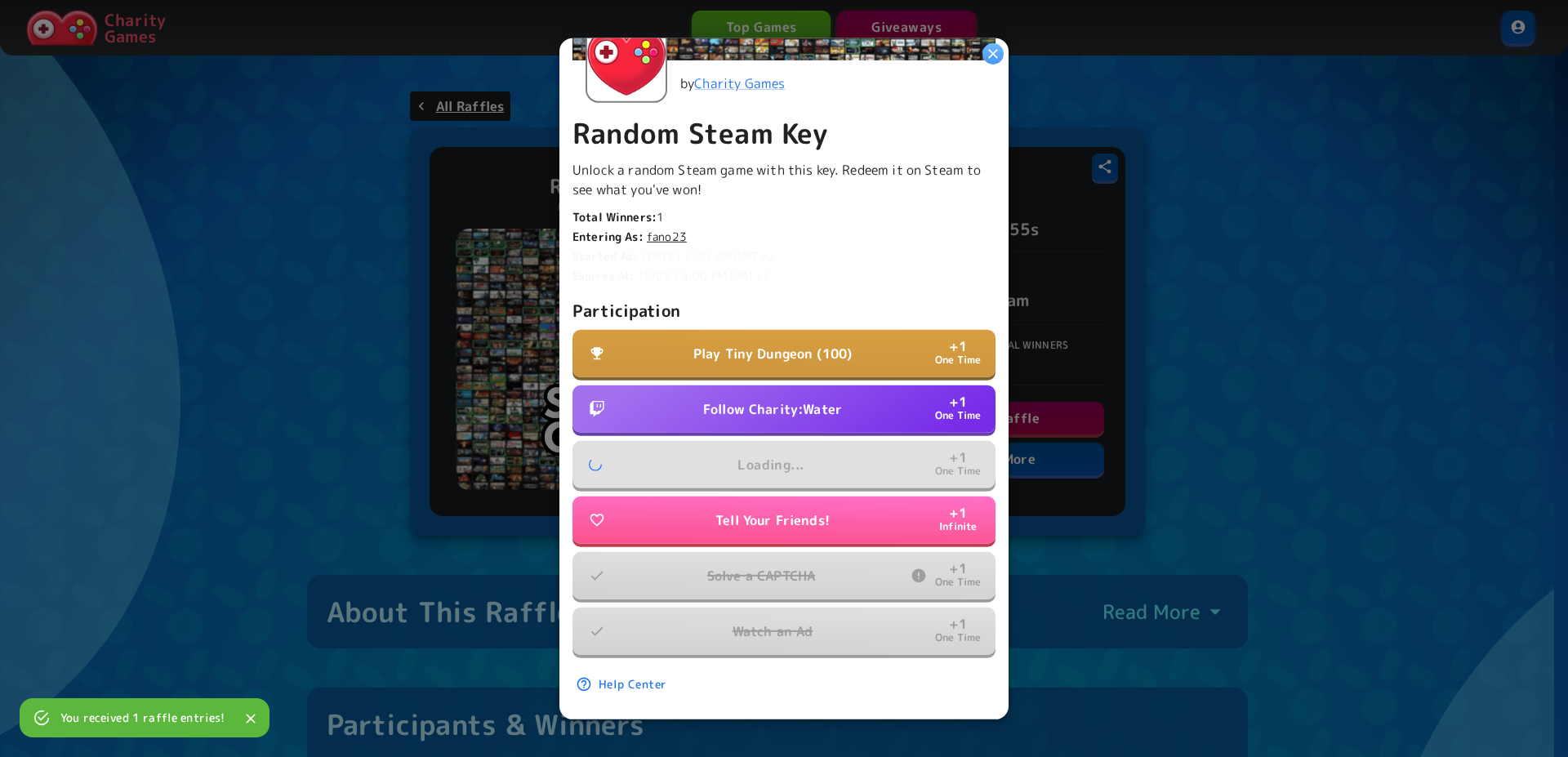
click at [804, 398] on div "Participation Play Tiny Dungeon (100) + 1 One Time Follow Charity:Water + 1 One…" at bounding box center [784, 477] width 423 height 360
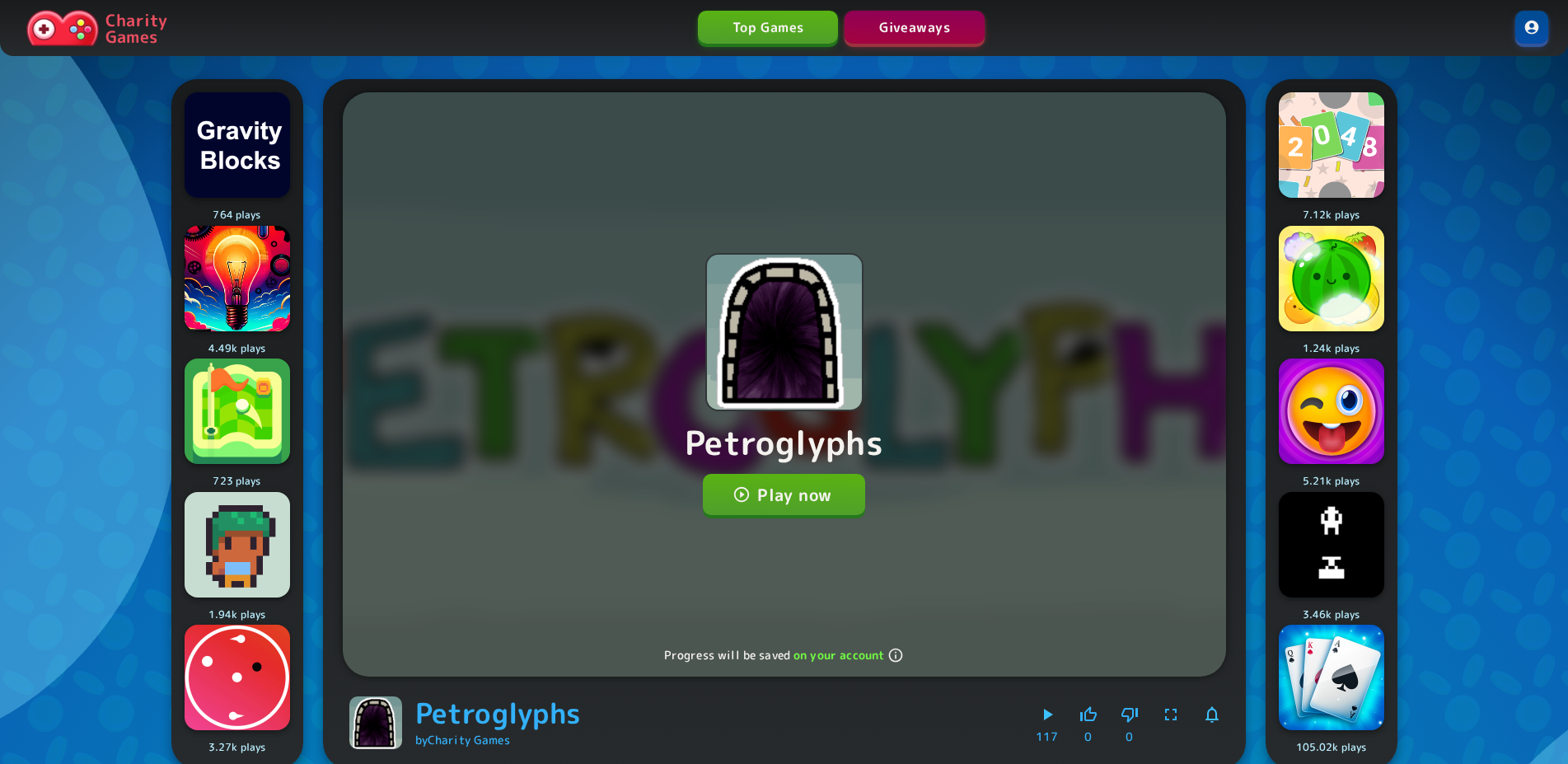
click at [791, 506] on button "Play now" at bounding box center [784, 494] width 162 height 41
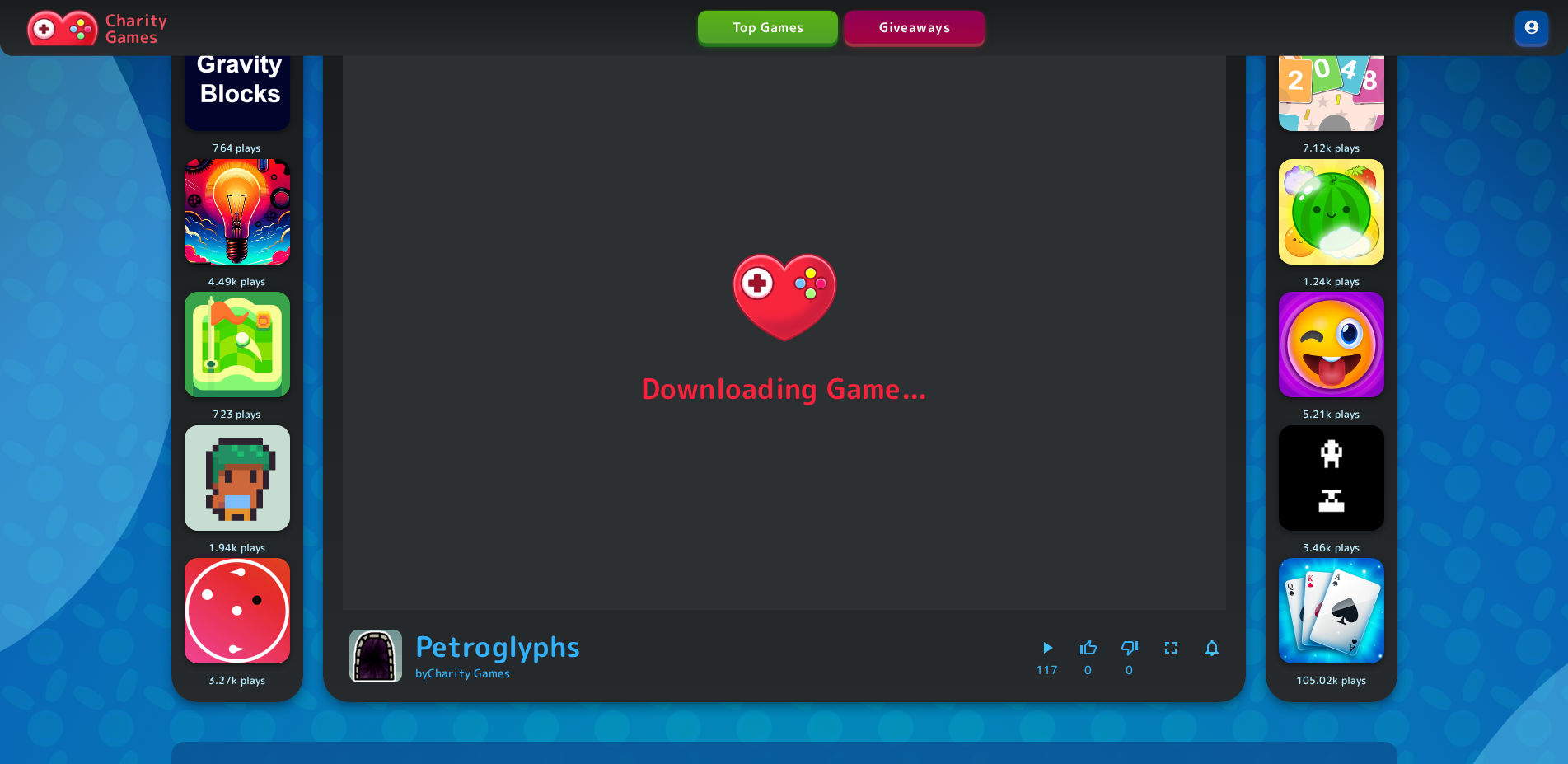
scroll to position [8, 0]
